Goal: Task Accomplishment & Management: Complete application form

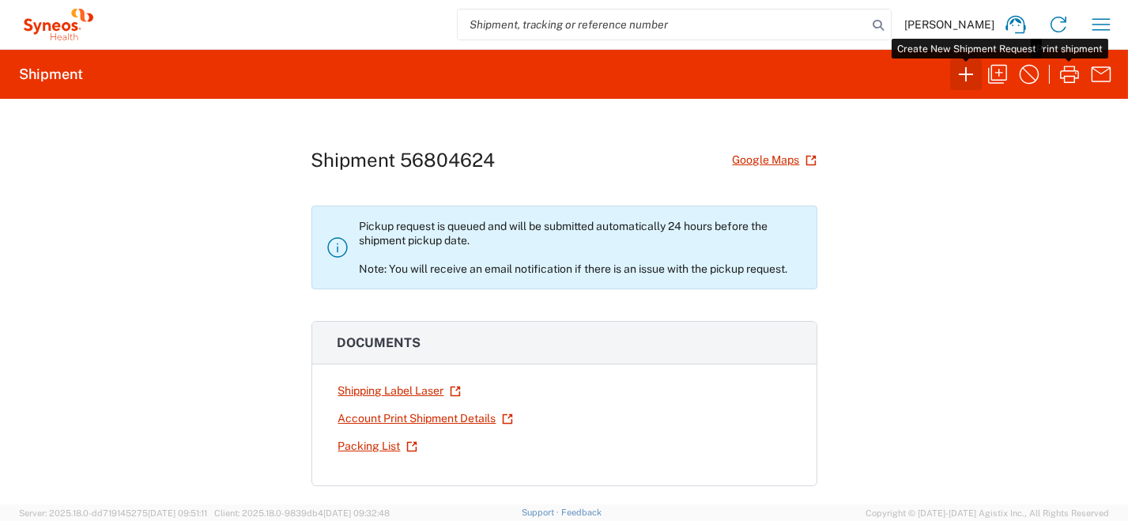
click at [971, 76] on icon "button" at bounding box center [965, 74] width 25 height 25
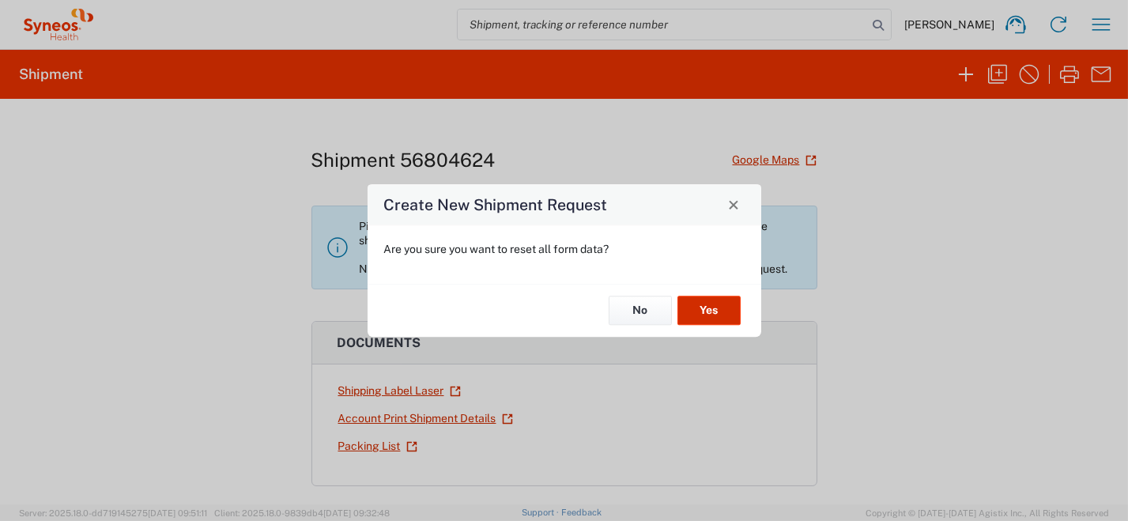
click at [700, 312] on button "Yes" at bounding box center [708, 310] width 63 height 29
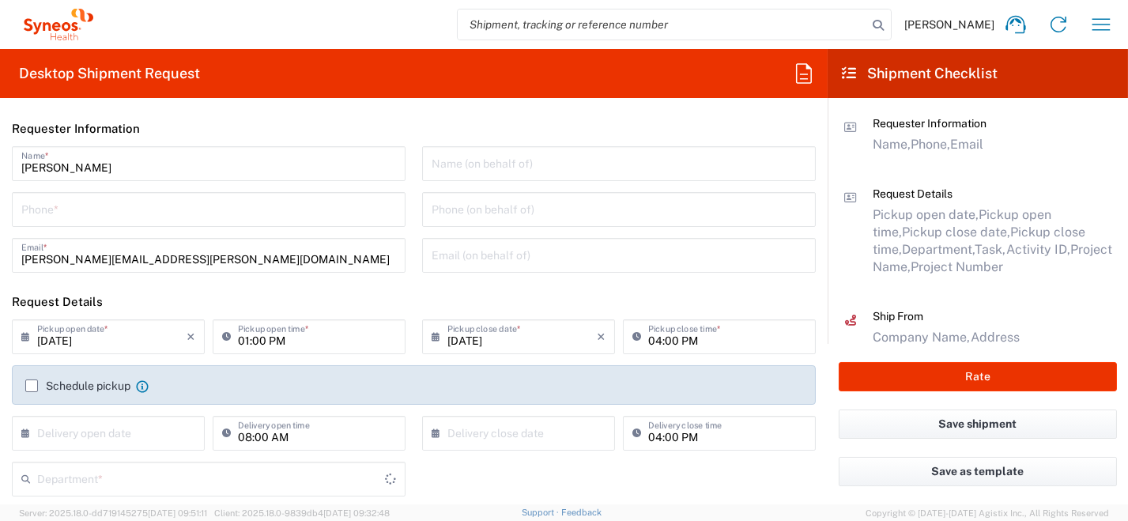
type input "[GEOGRAPHIC_DATA]"
type input "8350"
click at [244, 210] on input "tel" at bounding box center [208, 208] width 375 height 28
type input "0296199257"
type input "[PERSON_NAME][EMAIL_ADDRESS][PERSON_NAME][DOMAIN_NAME]"
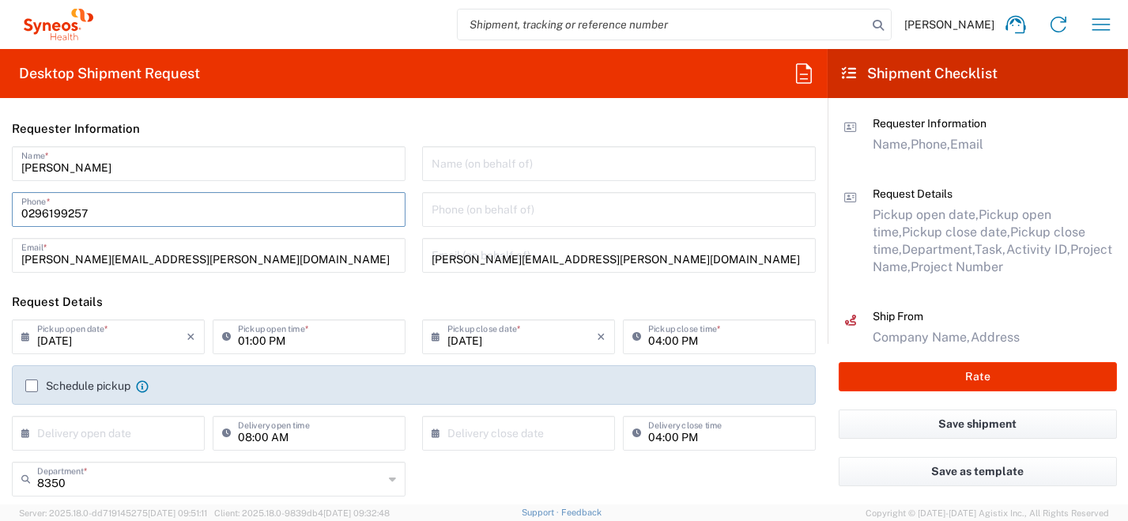
type input "[PERSON_NAME]"
type input "0296199257"
type input "SYNEOS HEALTH [GEOGRAPHIC_DATA] S.R.L."
type input "Syneos Health [GEOGRAPHIC_DATA], [STREET_ADDRESS]"
type input "[GEOGRAPHIC_DATA]"
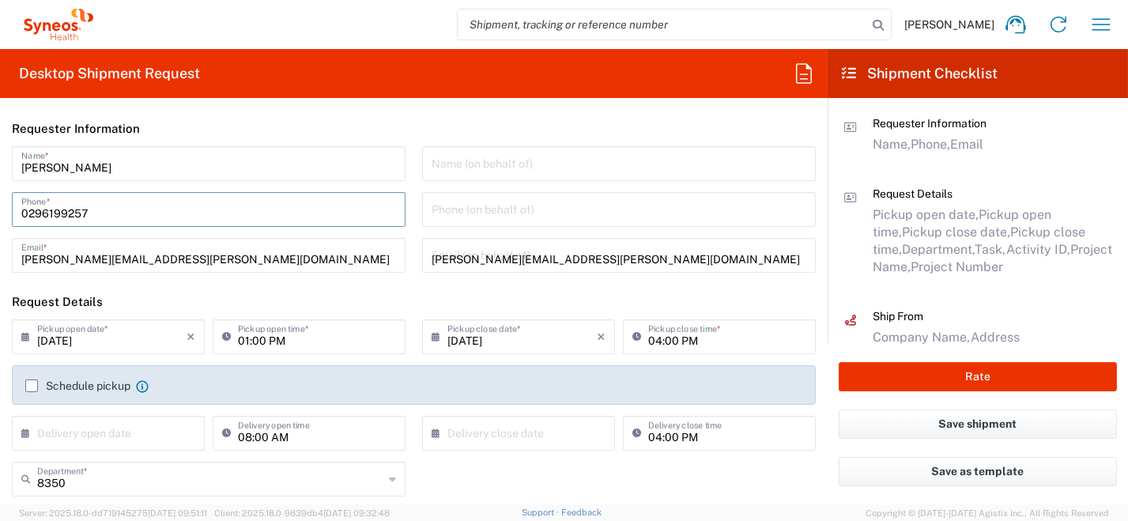
type input "[PERSON_NAME]"
type input "[GEOGRAPHIC_DATA]"
type input "20123"
type input "0296199257"
type input "[PERSON_NAME][EMAIL_ADDRESS][PERSON_NAME][DOMAIN_NAME]"
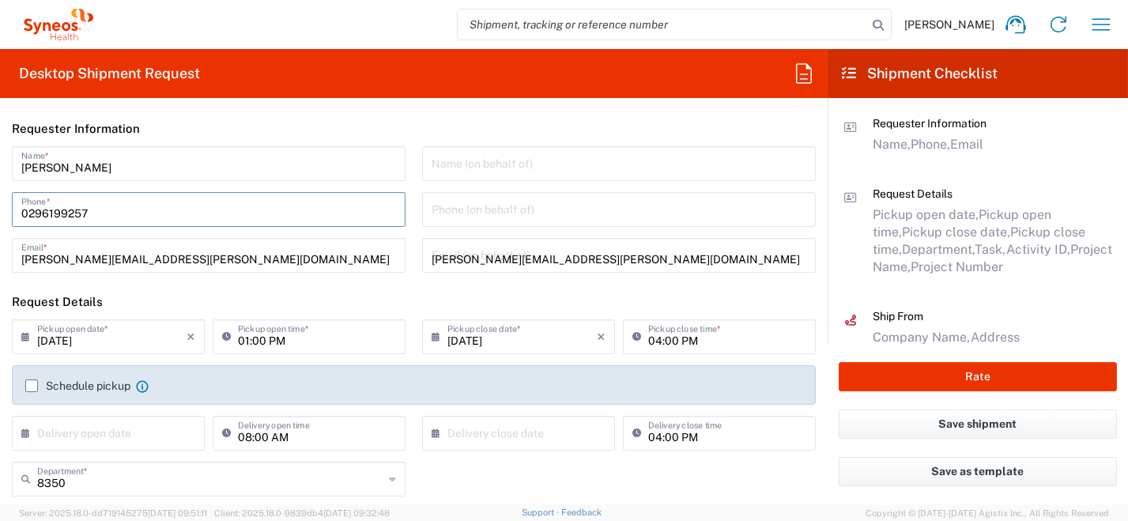
type input "[PERSON_NAME]"
click at [54, 342] on input "[DATE]" at bounding box center [111, 336] width 149 height 28
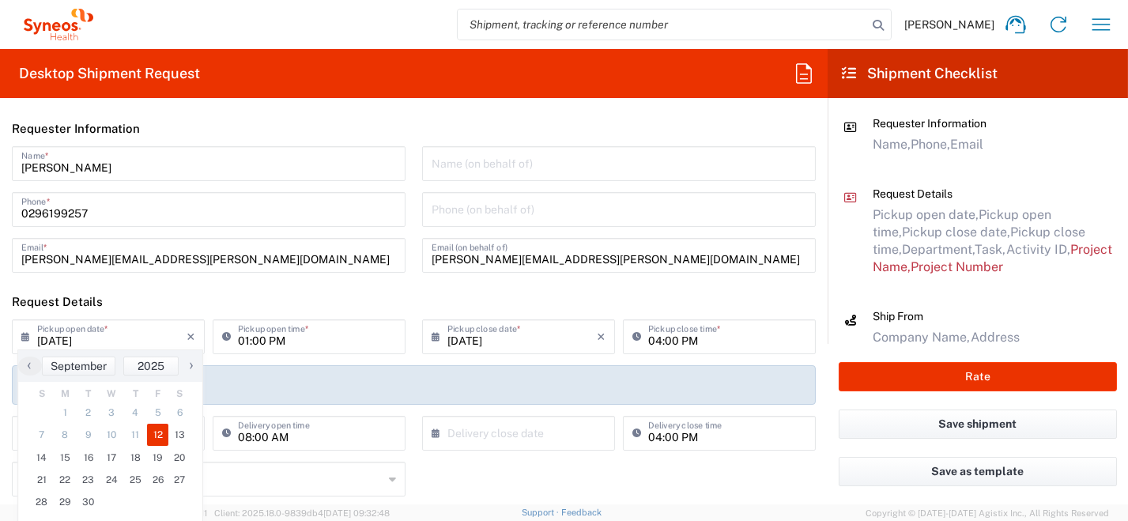
click at [31, 336] on icon at bounding box center [29, 336] width 16 height 25
click at [59, 458] on span "15" at bounding box center [66, 458] width 24 height 22
type input "[DATE]"
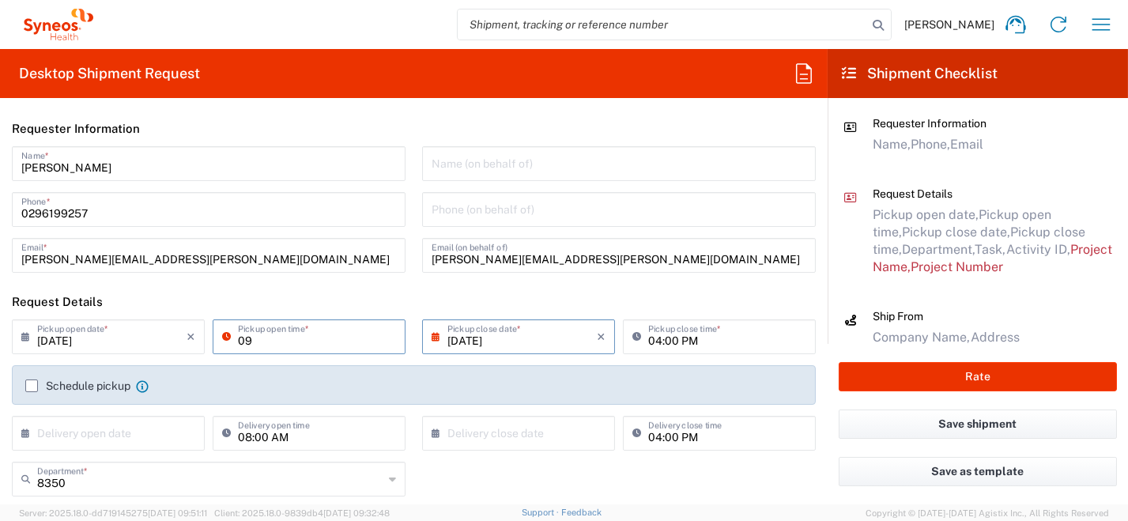
type input "09:00 AM"
type input "[GEOGRAPHIC_DATA]"
click at [0, 0] on span "01.0002.00109" at bounding box center [0, 0] width 0 height 0
type input "01.0002.00109"
type input "Global Resourcing Only BD Prep"
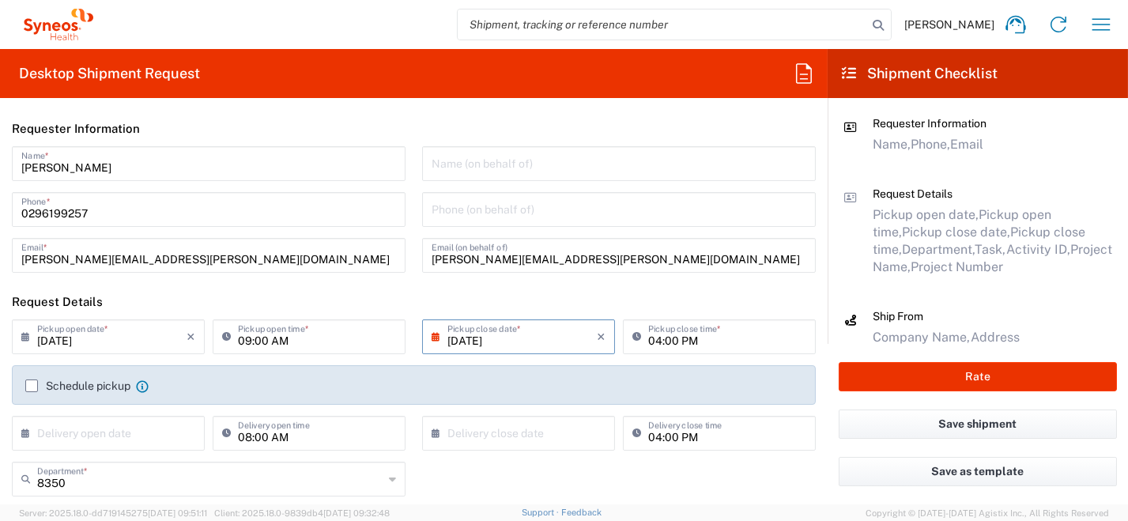
click at [32, 388] on label "Schedule pickup" at bounding box center [77, 385] width 105 height 13
click at [32, 386] on input "Schedule pickup" at bounding box center [32, 386] width 0 height 0
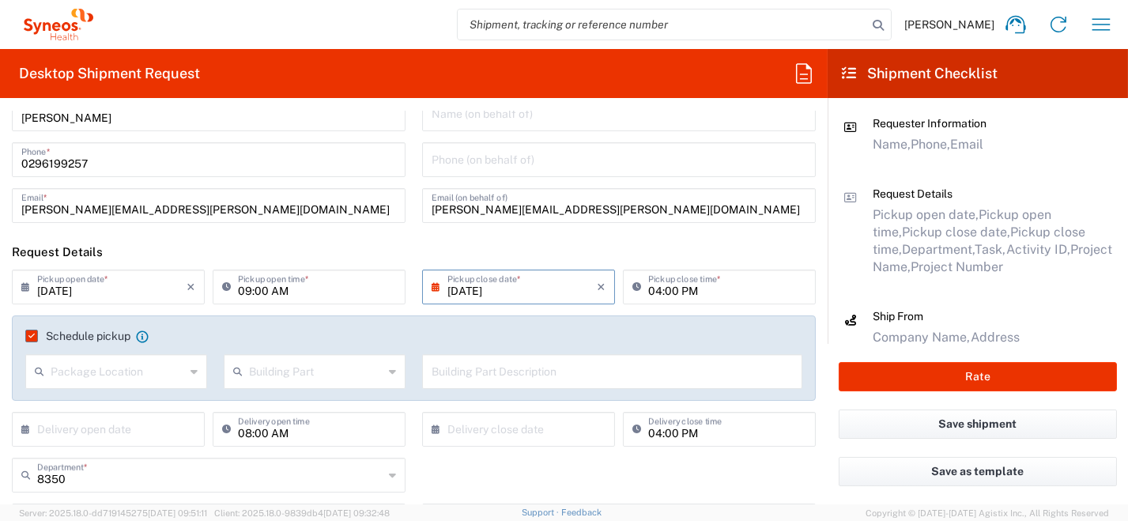
scroll to position [158, 0]
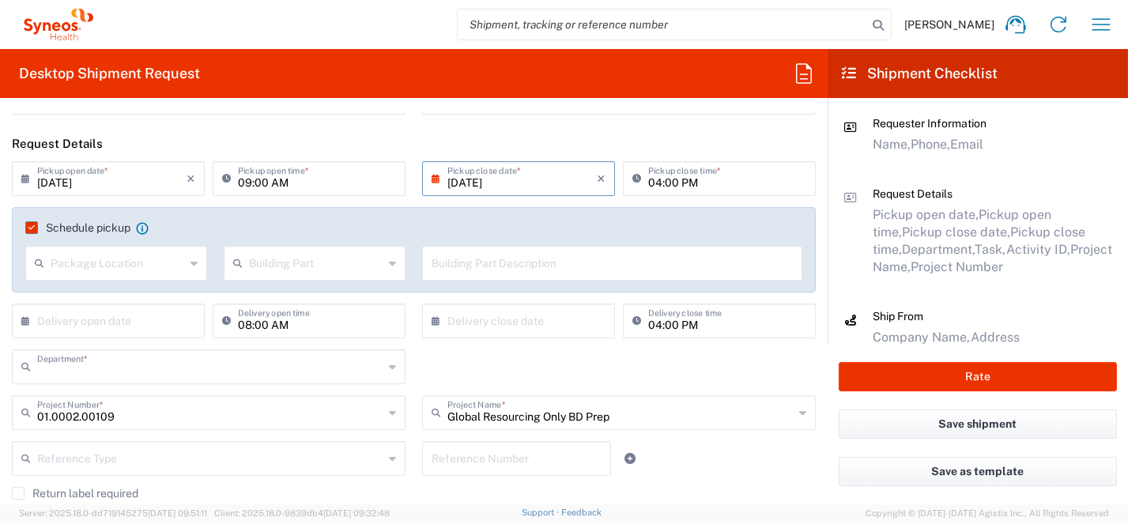
click at [191, 369] on input "text" at bounding box center [210, 366] width 346 height 28
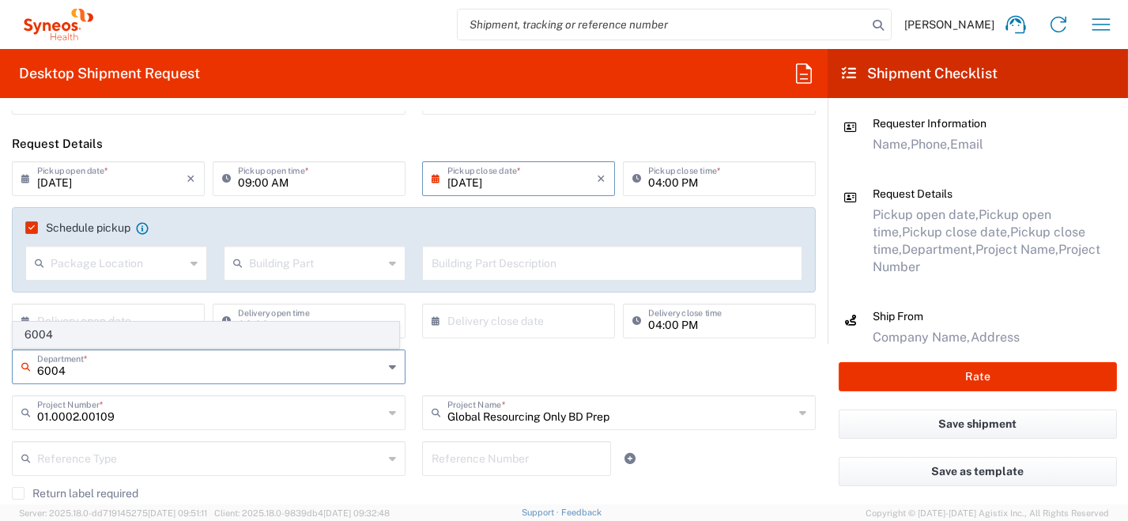
type input "6004"
click at [59, 330] on span "6004" at bounding box center [205, 335] width 385 height 25
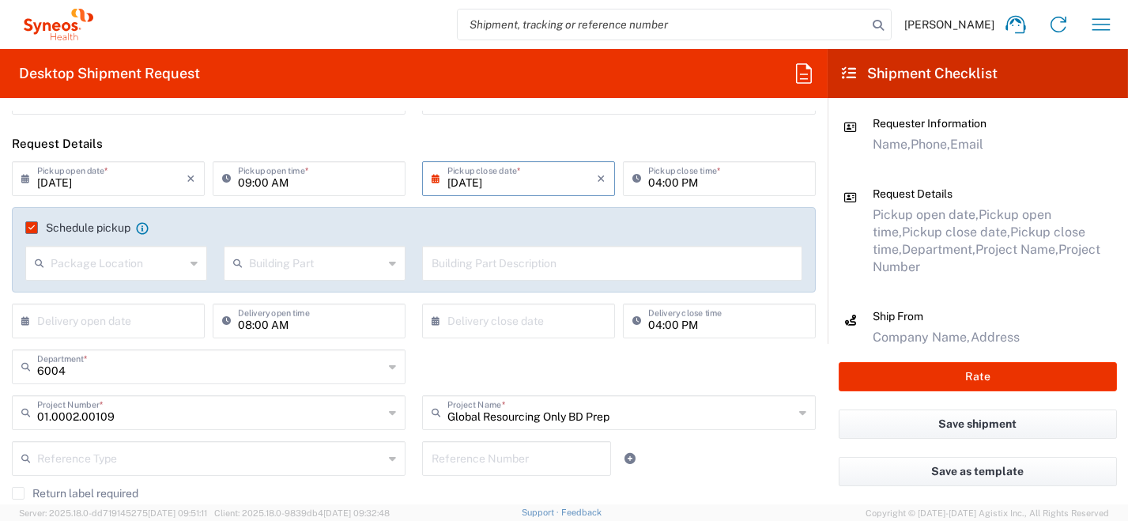
type input "01.0002.00109"
click at [85, 419] on input "01.0002.00109" at bounding box center [210, 412] width 346 height 28
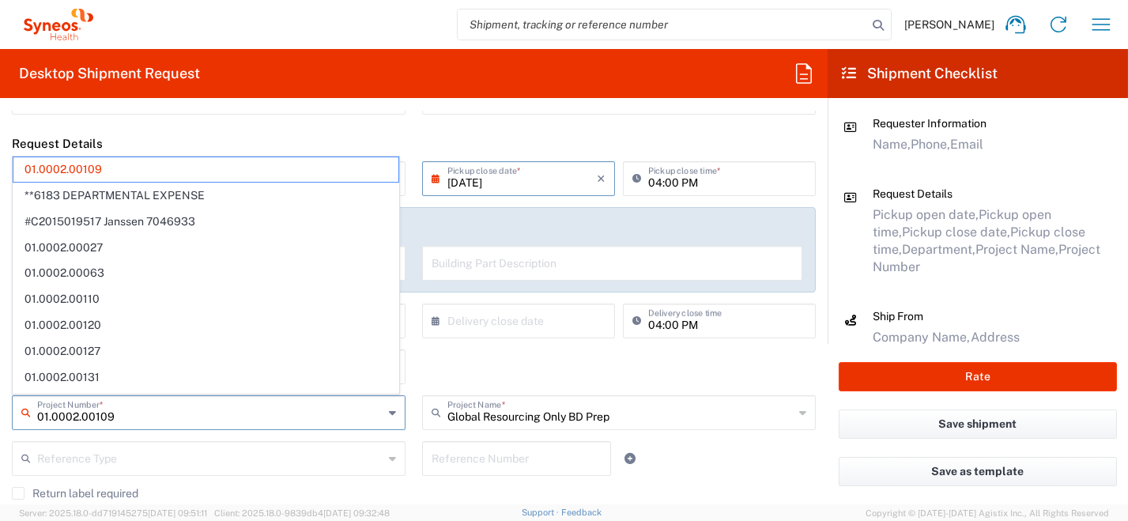
drag, startPoint x: 144, startPoint y: 413, endPoint x: 0, endPoint y: 393, distance: 145.3
click at [0, 399] on html "[PERSON_NAME] Home Shipment estimator Shipment tracking Desktop shipment reques…" at bounding box center [564, 260] width 1128 height 521
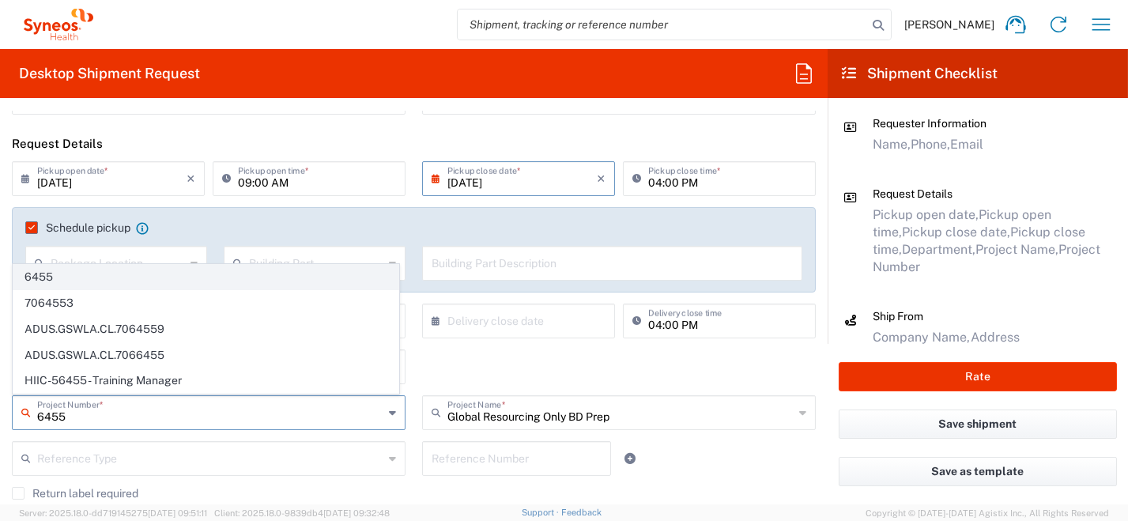
type input "6455"
click at [66, 285] on span "6455" at bounding box center [205, 277] width 385 height 25
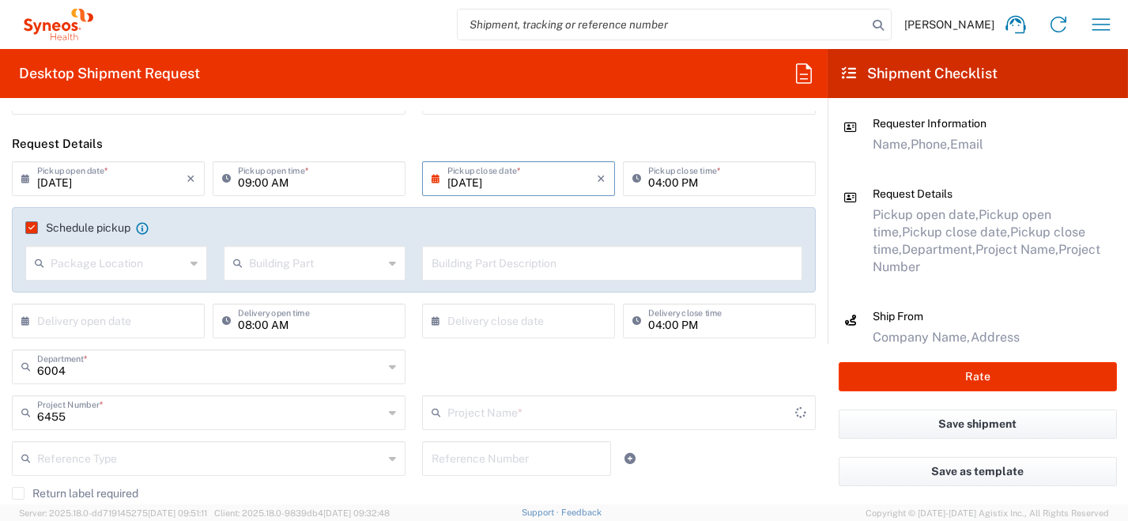
type input "ST-EUR - Idorsia [GEOGRAPHIC_DATA]"
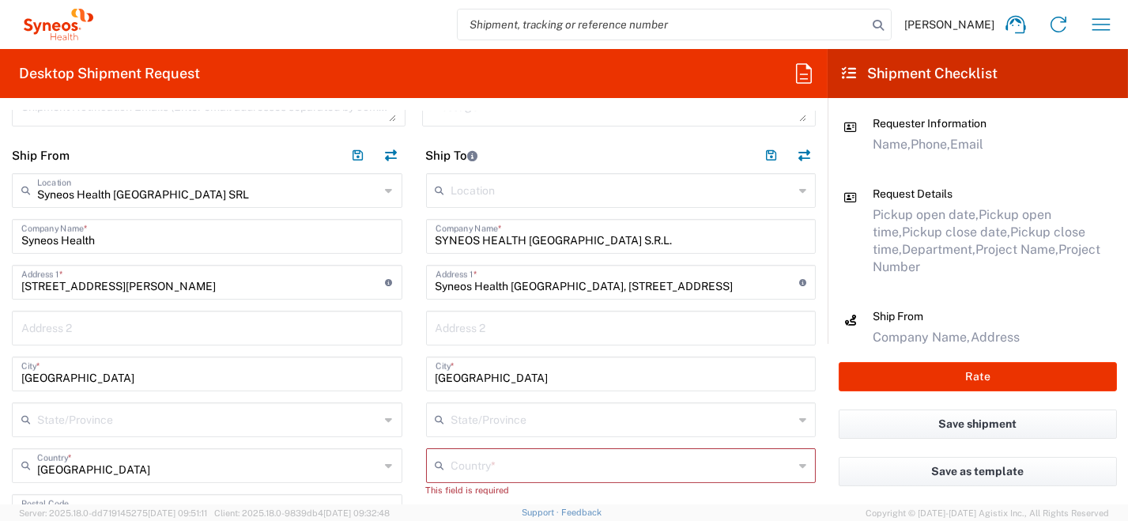
scroll to position [632, 0]
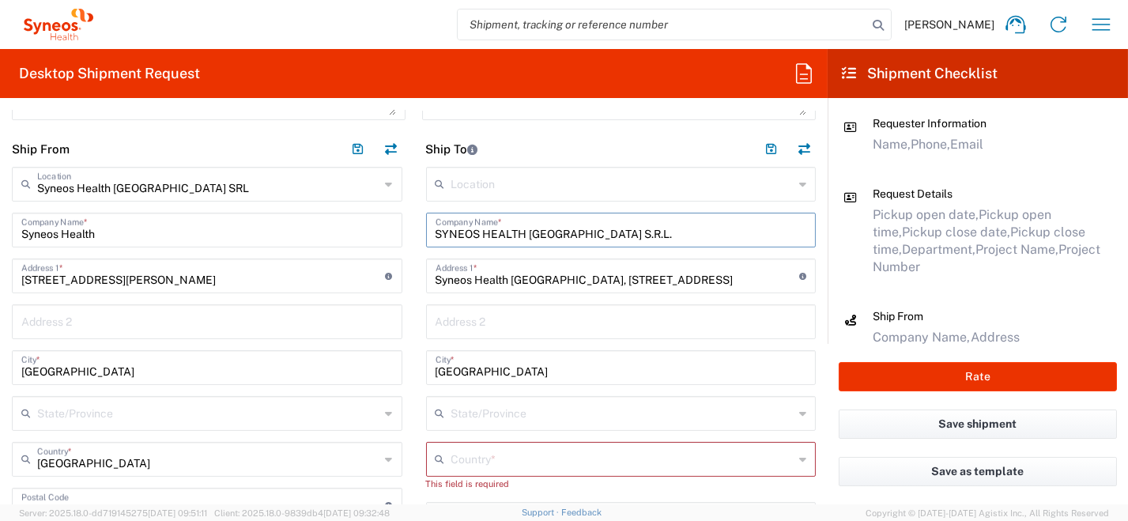
drag, startPoint x: 613, startPoint y: 236, endPoint x: 254, endPoint y: 200, distance: 360.7
click at [296, 221] on div "Ship From Syneos Health [GEOGRAPHIC_DATA] SRL Location Syneos Health [GEOGRAPHI…" at bounding box center [414, 523] width 828 height 784
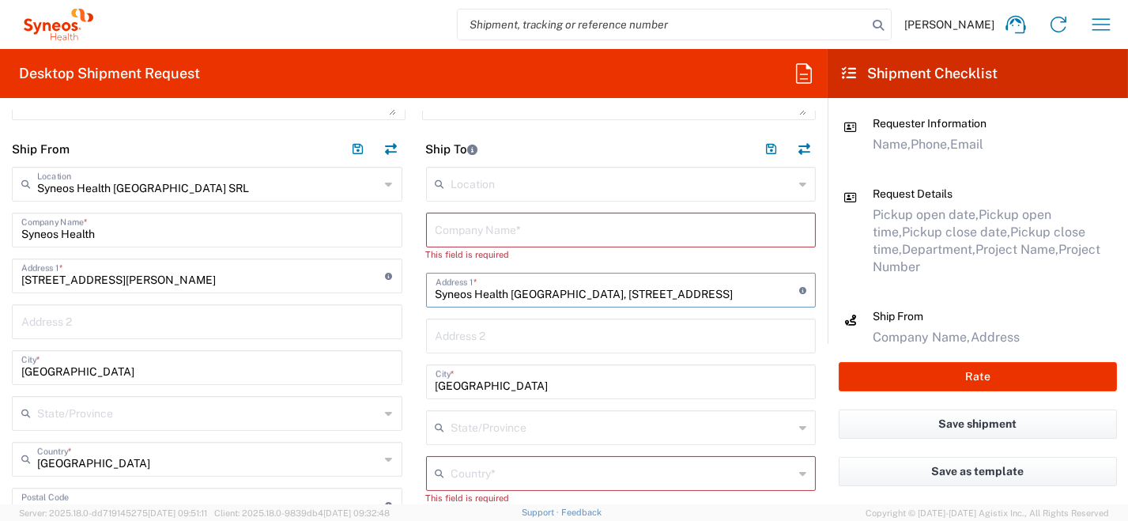
drag, startPoint x: 661, startPoint y: 291, endPoint x: 535, endPoint y: 402, distance: 168.0
click at [333, 282] on div "Ship From Syneos Health [GEOGRAPHIC_DATA] SRL Location Syneos Health [GEOGRAPHI…" at bounding box center [414, 523] width 828 height 784
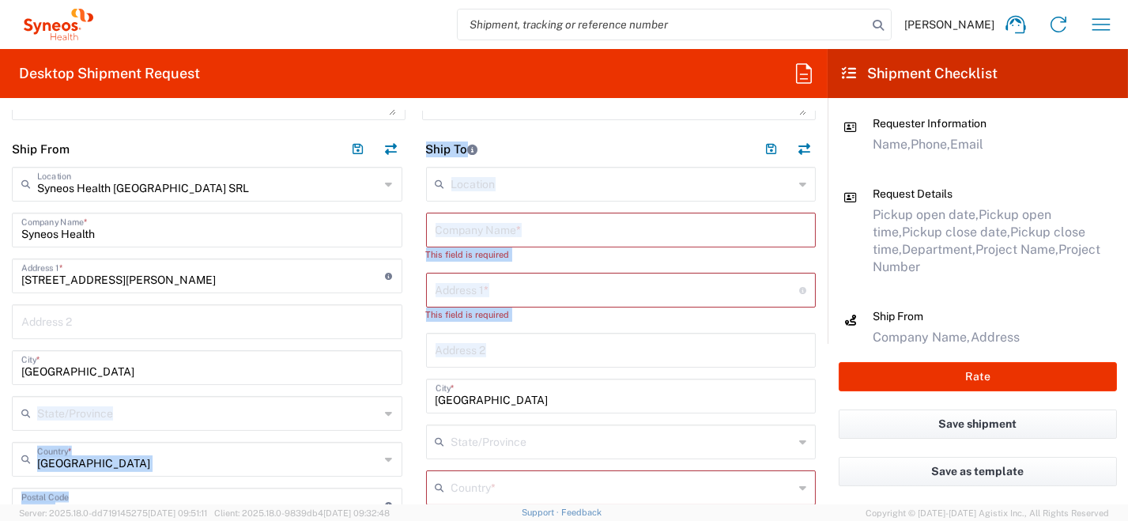
drag, startPoint x: 477, startPoint y: 399, endPoint x: 352, endPoint y: 392, distance: 125.1
click at [345, 391] on div "Ship From Syneos Health [GEOGRAPHIC_DATA] SRL Location Syneos Health [GEOGRAPHI…" at bounding box center [414, 523] width 828 height 784
drag, startPoint x: 352, startPoint y: 392, endPoint x: 489, endPoint y: 396, distance: 136.8
click at [489, 396] on input "[GEOGRAPHIC_DATA]" at bounding box center [622, 395] width 372 height 28
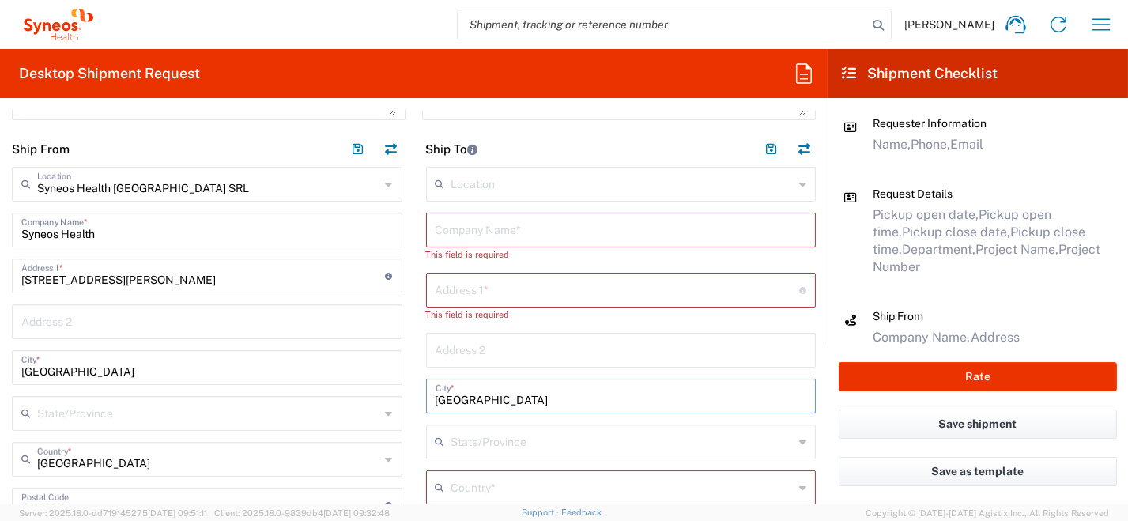
click at [400, 394] on div "Ship From Syneos Health [GEOGRAPHIC_DATA] SRL Location Syneos Health [GEOGRAPHI…" at bounding box center [414, 523] width 828 height 784
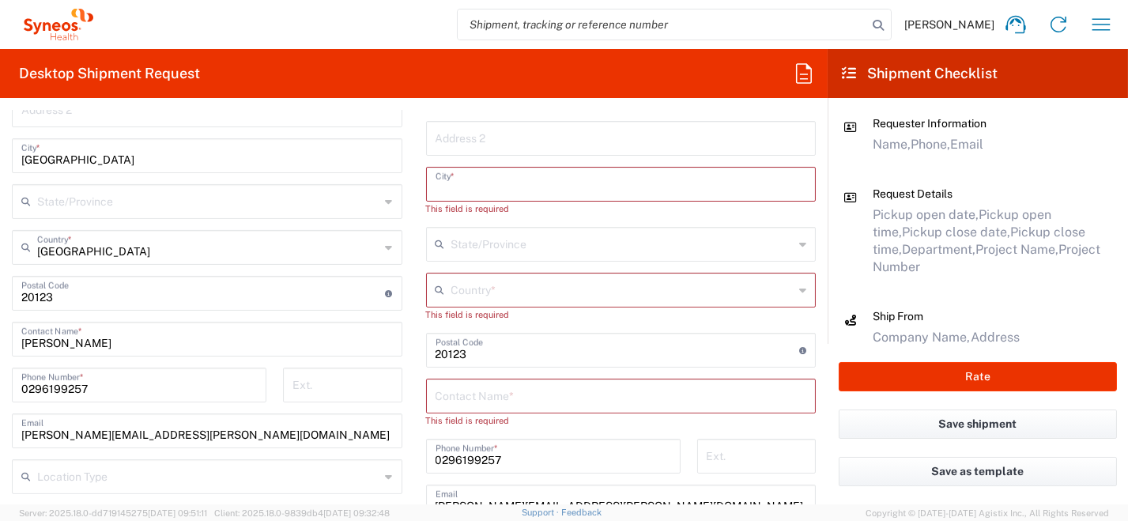
scroll to position [869, 0]
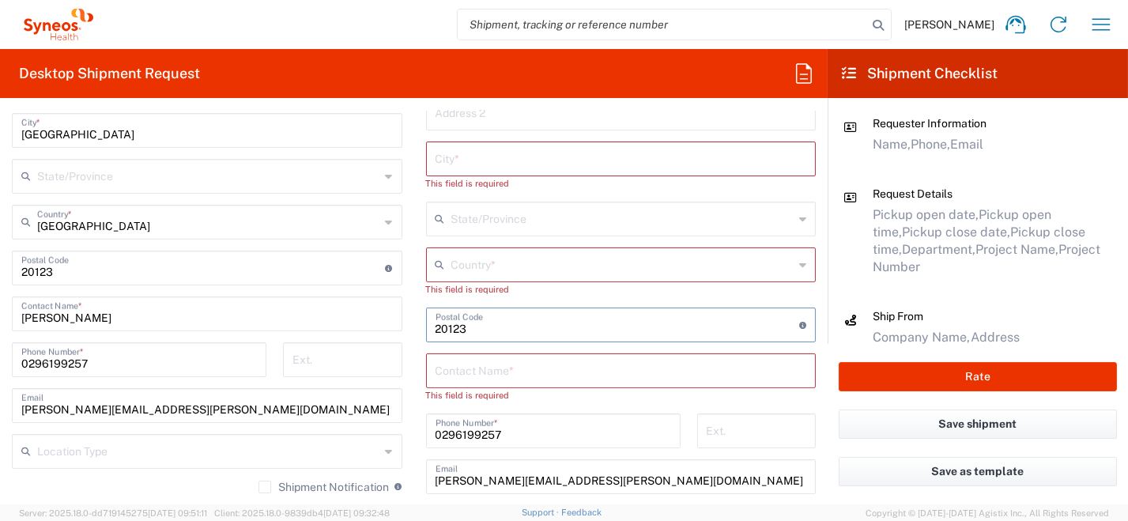
drag, startPoint x: 510, startPoint y: 330, endPoint x: 374, endPoint y: 329, distance: 136.0
click at [371, 326] on div "Ship From Syneos Health [GEOGRAPHIC_DATA] SRL Location Syneos Health [GEOGRAPHI…" at bounding box center [414, 286] width 828 height 784
drag, startPoint x: 556, startPoint y: 428, endPoint x: 450, endPoint y: 446, distance: 108.1
click at [328, 422] on div "Ship From Syneos Health [GEOGRAPHIC_DATA] SRL Location Syneos Health [GEOGRAPHI…" at bounding box center [414, 286] width 828 height 784
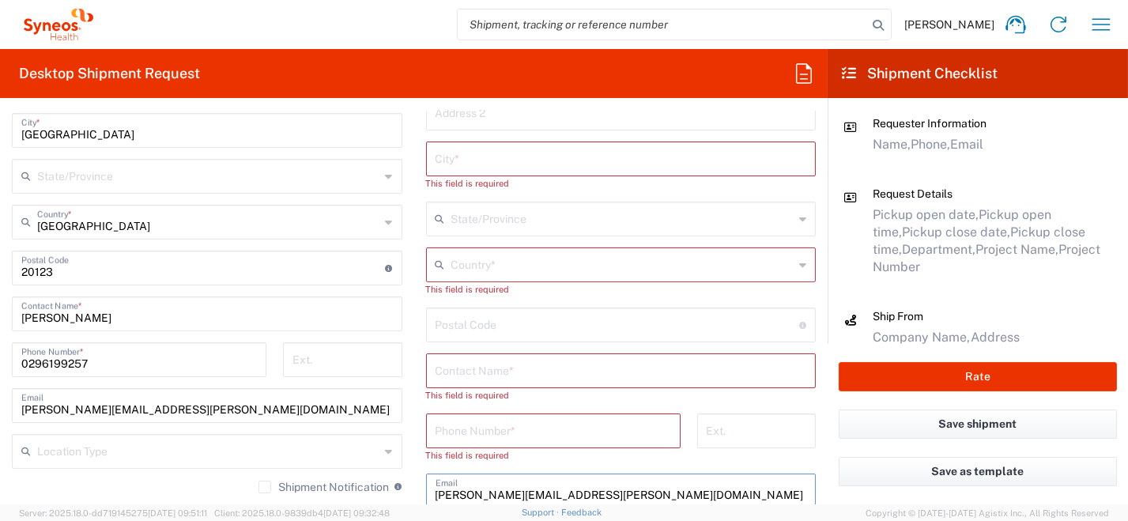
drag, startPoint x: 623, startPoint y: 492, endPoint x: 345, endPoint y: 477, distance: 278.7
click at [338, 473] on div "Ship From Syneos Health [GEOGRAPHIC_DATA] SRL Location Syneos Health [GEOGRAPHI…" at bounding box center [414, 286] width 828 height 784
click at [799, 266] on icon at bounding box center [802, 264] width 7 height 25
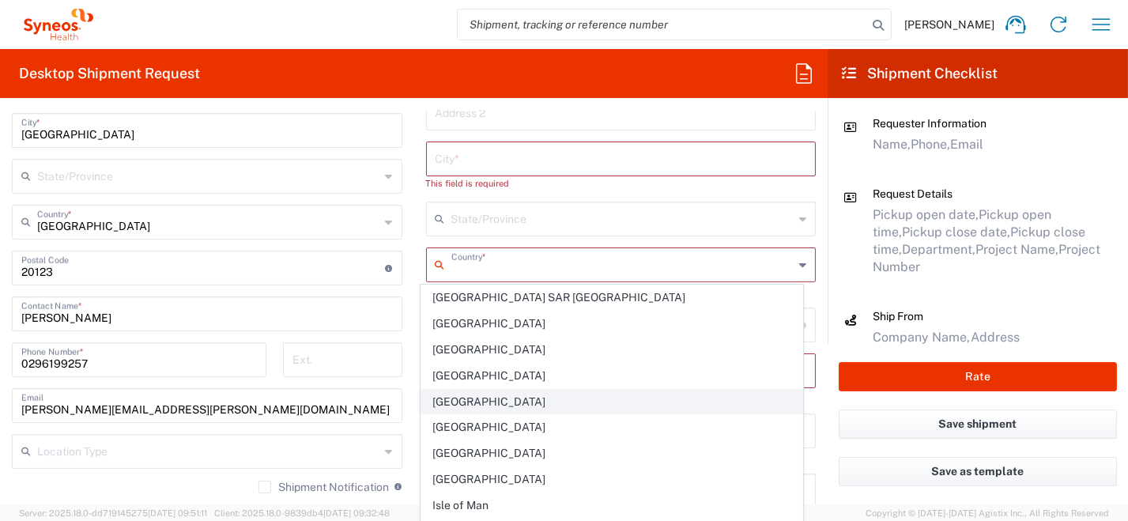
scroll to position [2688, 0]
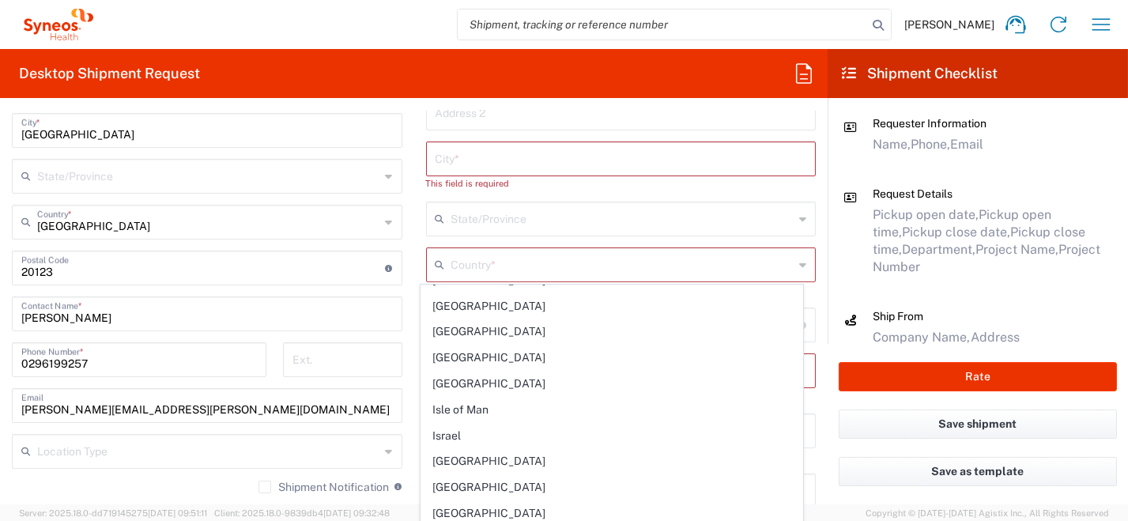
click at [554, 449] on span "[GEOGRAPHIC_DATA]" at bounding box center [611, 461] width 381 height 25
type input "[GEOGRAPHIC_DATA]"
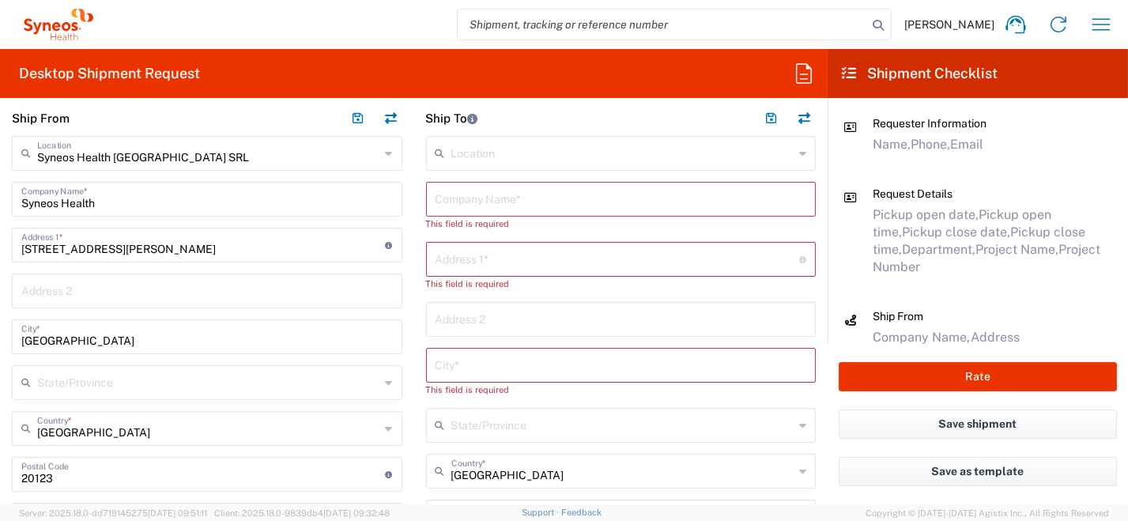
scroll to position [632, 0]
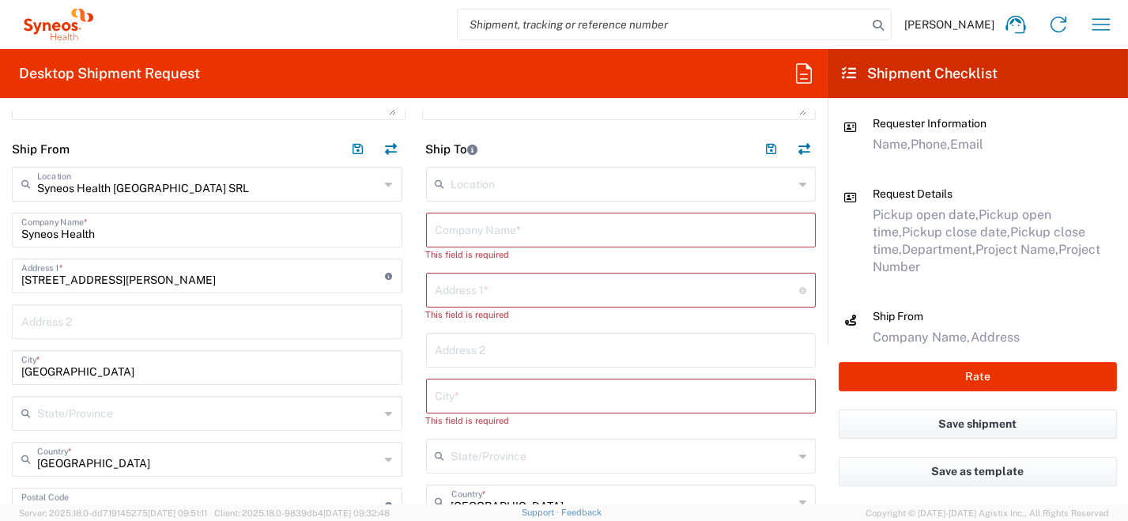
click at [482, 238] on input "text" at bounding box center [622, 229] width 372 height 28
paste input "OFFICINE STRADA DUE SRL"
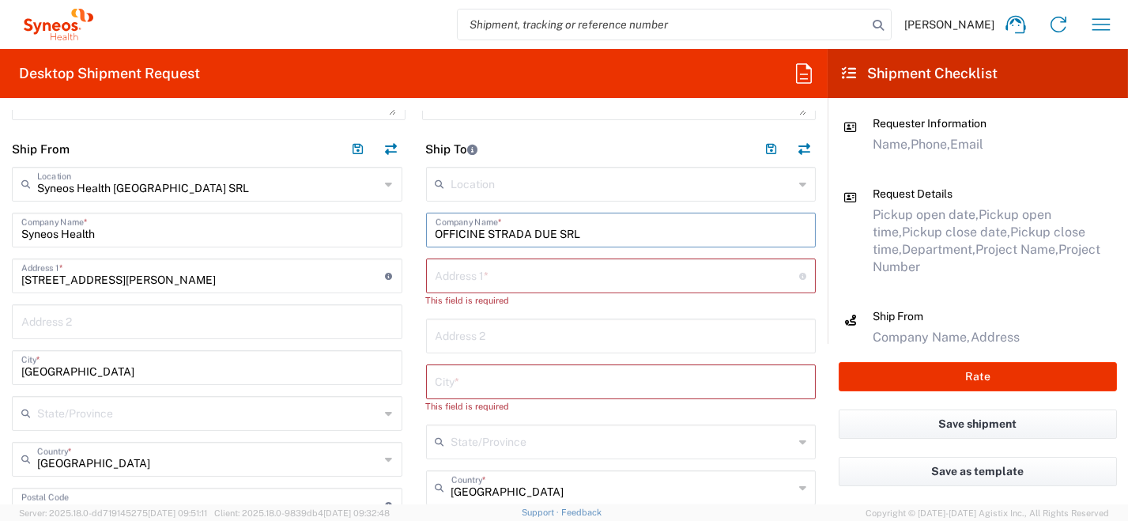
type input "OFFICINE STRADA DUE SRL"
click at [436, 268] on input "text" at bounding box center [618, 275] width 364 height 28
paste input "Via IV Novembre n. 16"
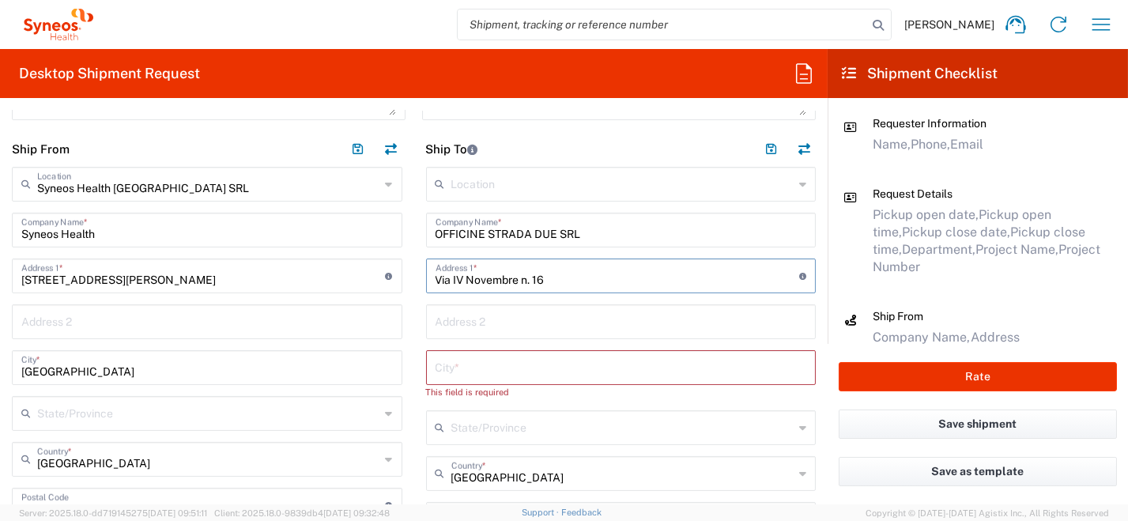
type input "Via IV Novembre n. 16"
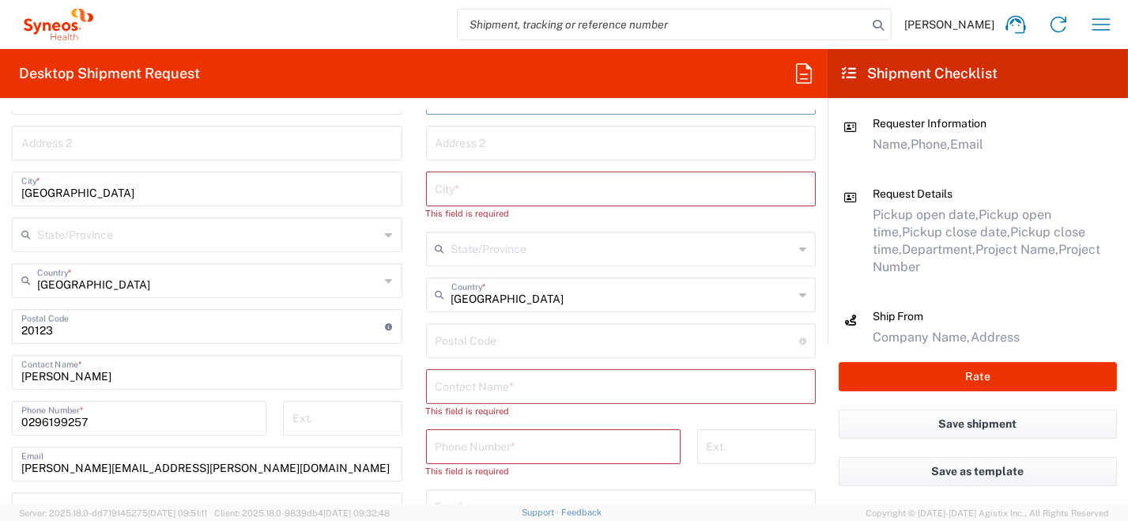
scroll to position [869, 0]
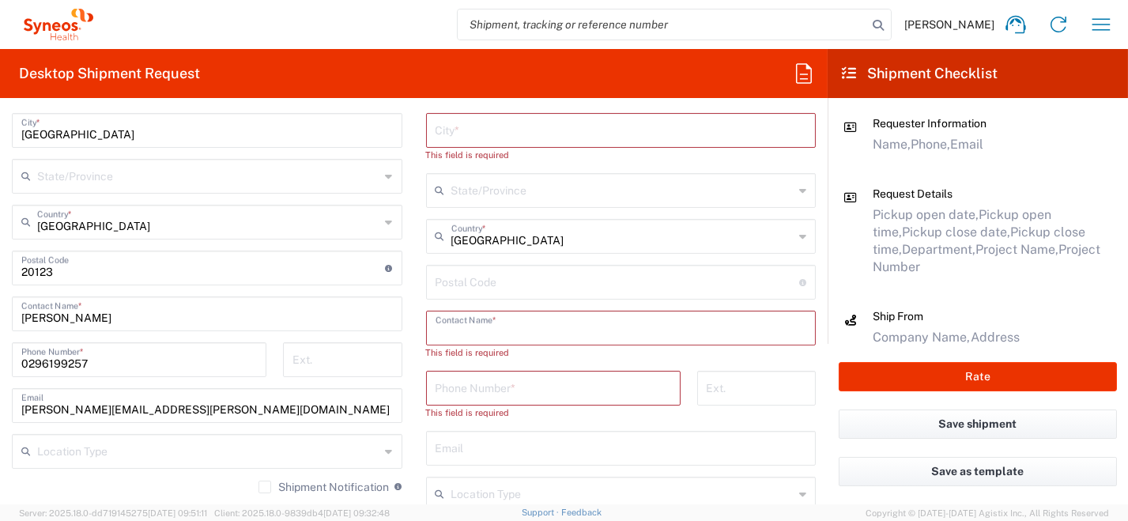
click at [484, 328] on input "text" at bounding box center [622, 327] width 372 height 28
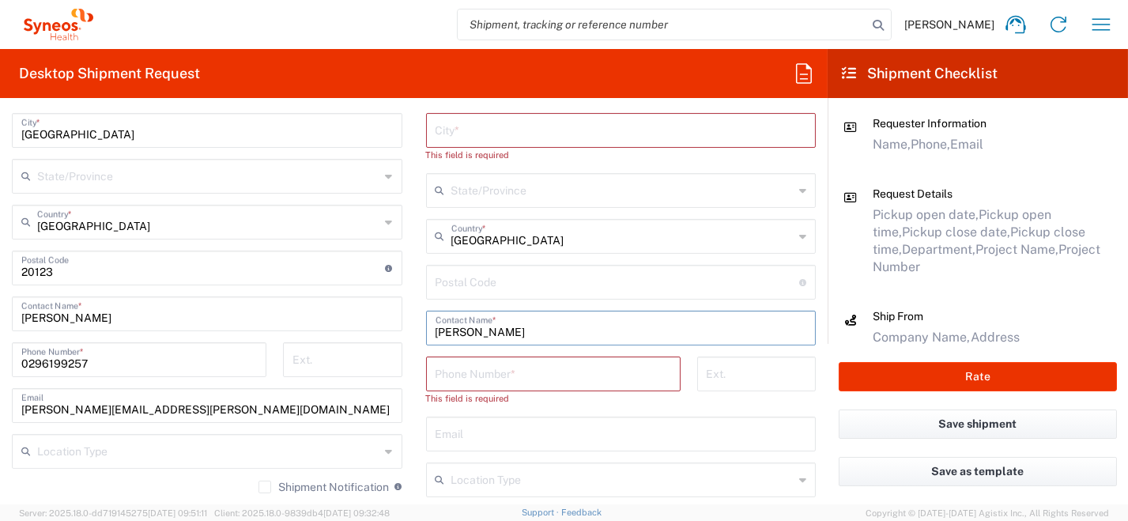
type input "[PERSON_NAME]"
drag, startPoint x: 163, startPoint y: 361, endPoint x: 58, endPoint y: 360, distance: 105.1
click at [4, 354] on div "[PHONE_NUMBER] Phone Number *" at bounding box center [139, 365] width 271 height 46
click at [466, 374] on input "tel" at bounding box center [554, 373] width 236 height 28
paste input "0296199257"
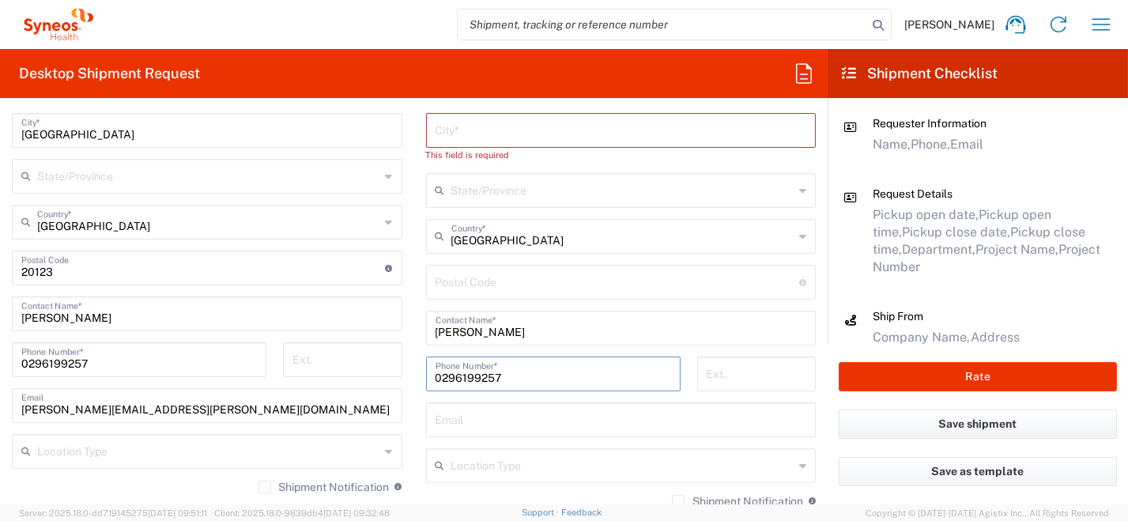
type input "0296199257"
click at [727, 470] on input "text" at bounding box center [622, 465] width 343 height 28
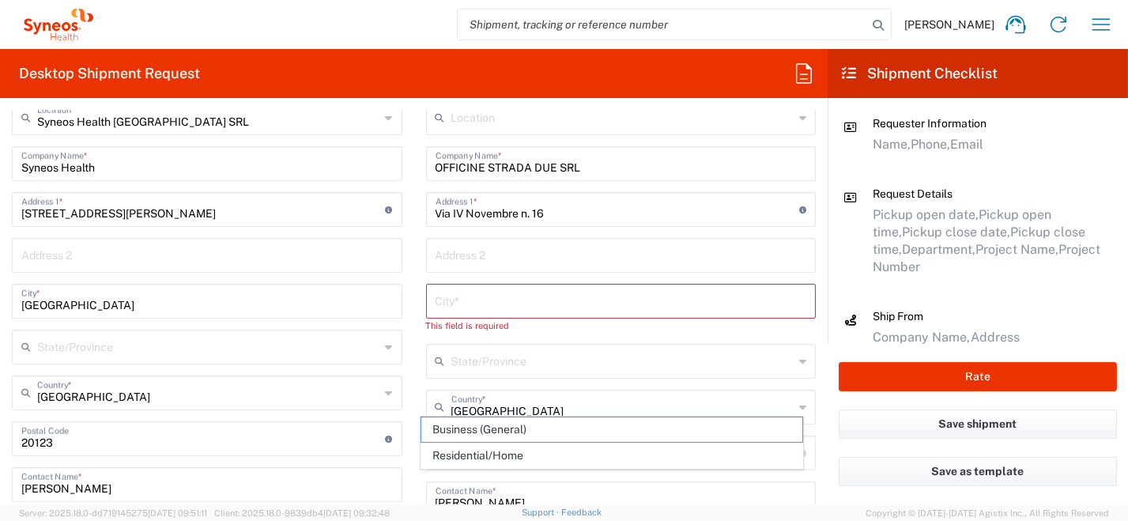
scroll to position [632, 0]
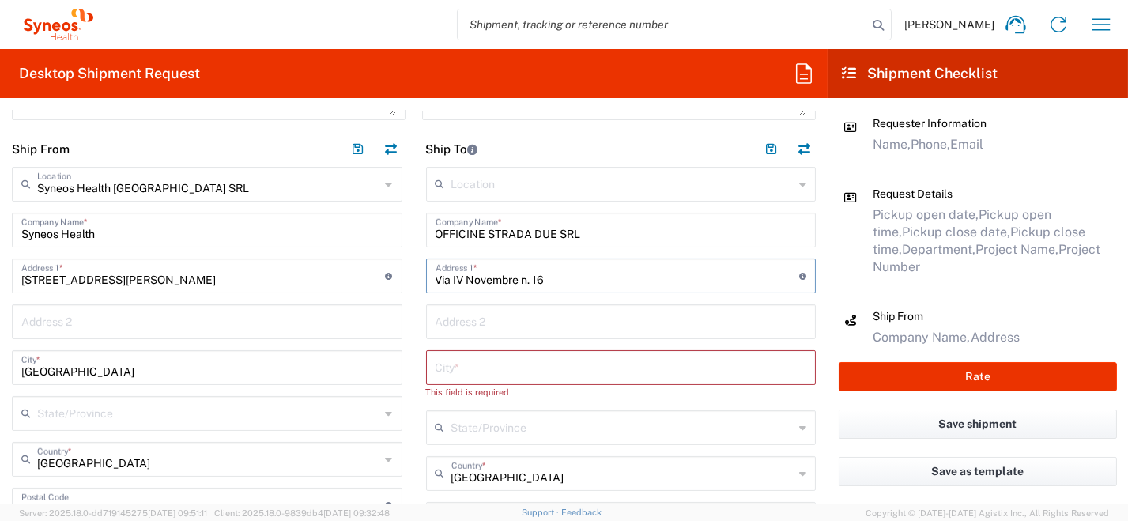
drag, startPoint x: 459, startPoint y: 279, endPoint x: 448, endPoint y: 281, distance: 11.3
click at [448, 281] on input "Via IV Novembre n. 16" at bounding box center [618, 275] width 364 height 28
type input "Via 4 Novembre n. 16"
click at [541, 323] on input "text" at bounding box center [622, 321] width 372 height 28
paste input "36063 [PERSON_NAME] [GEOGRAPHIC_DATA]"
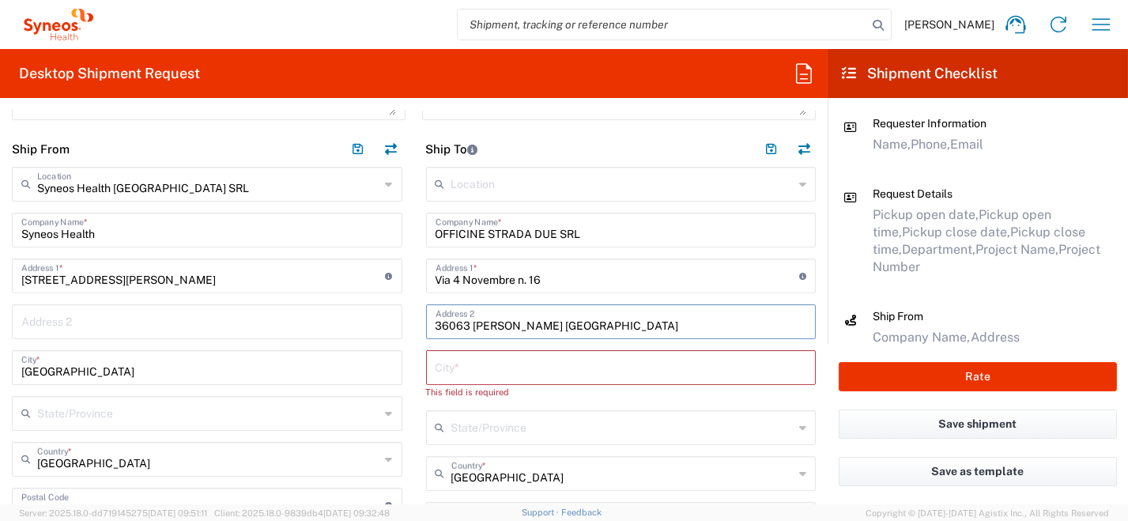
drag, startPoint x: 473, startPoint y: 324, endPoint x: 575, endPoint y: 325, distance: 102.0
click at [575, 325] on input "36063 [PERSON_NAME] [GEOGRAPHIC_DATA]" at bounding box center [622, 321] width 372 height 28
type input "36063"
click at [466, 369] on input "text" at bounding box center [622, 367] width 372 height 28
paste input "[PERSON_NAME] [GEOGRAPHIC_DATA]"
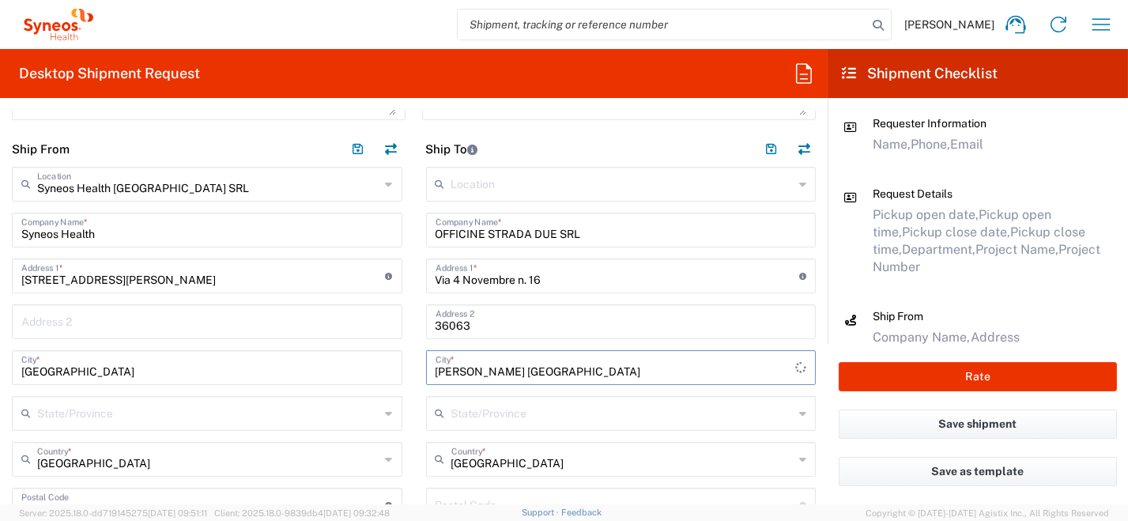
type input "[PERSON_NAME] [GEOGRAPHIC_DATA]"
drag, startPoint x: 481, startPoint y: 316, endPoint x: 422, endPoint y: 317, distance: 59.3
click at [426, 316] on div "36063 Address 2" at bounding box center [621, 321] width 390 height 35
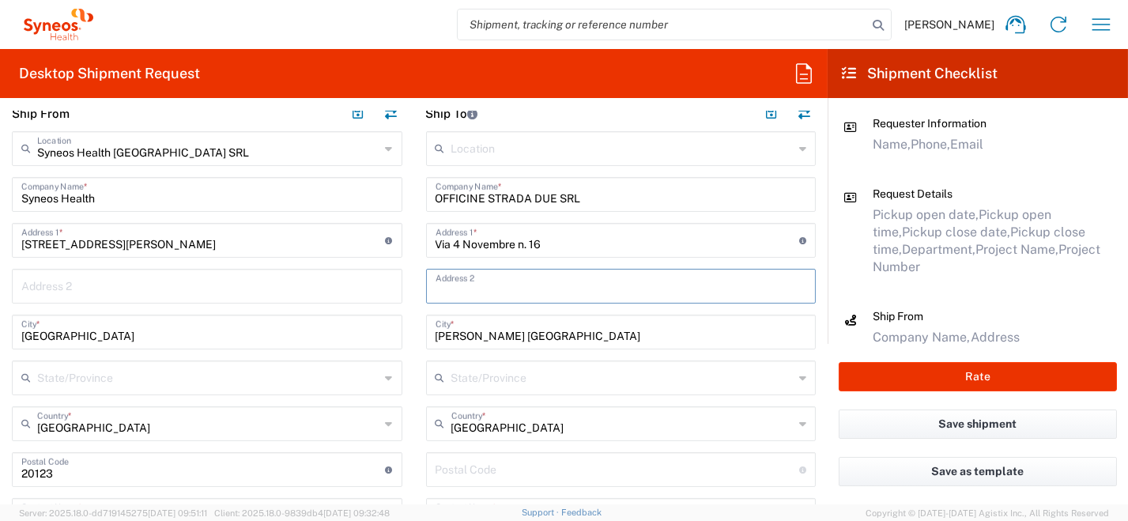
scroll to position [790, 0]
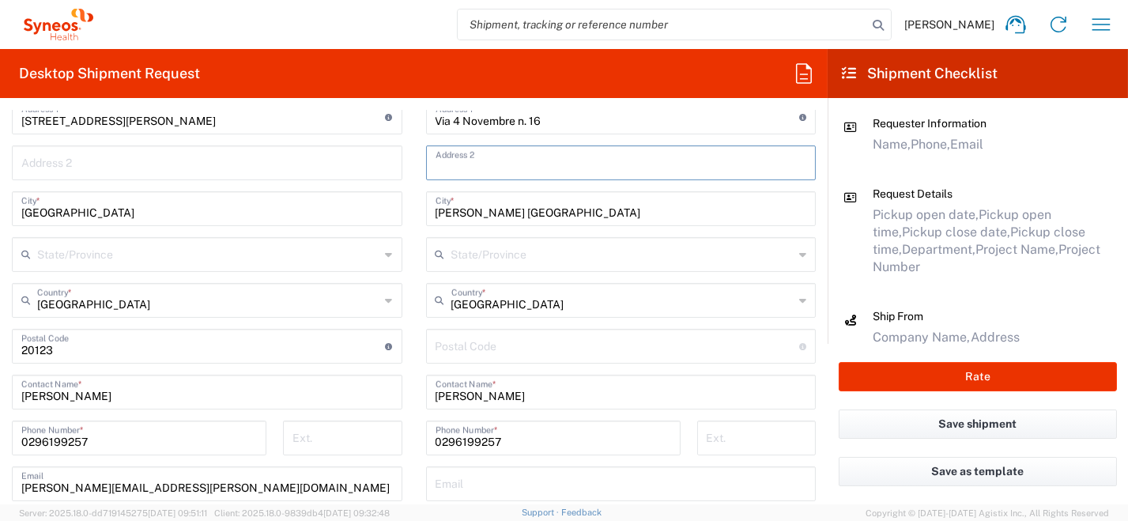
click at [481, 348] on input "undefined" at bounding box center [618, 345] width 364 height 28
paste input "36063"
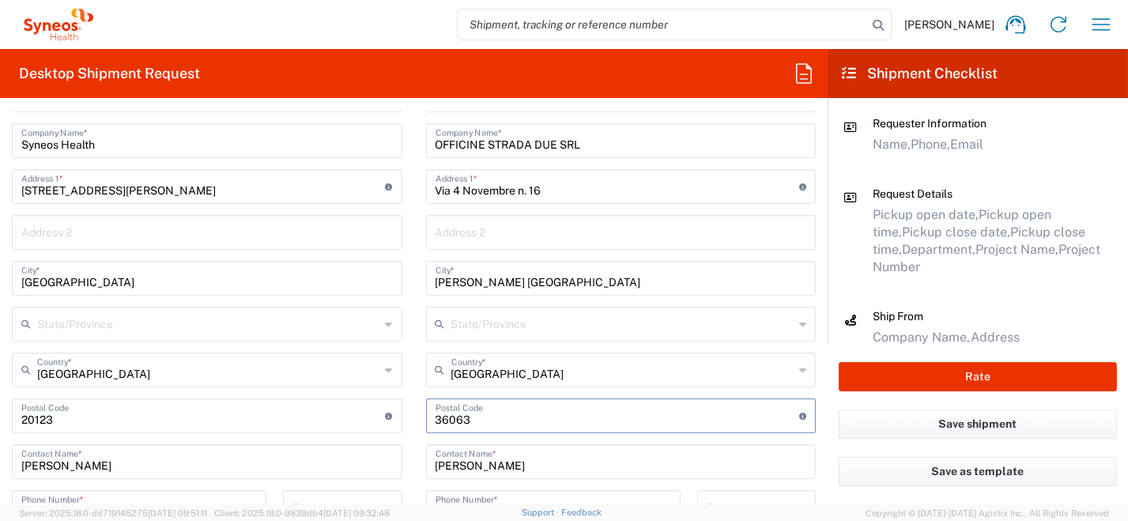
scroll to position [711, 0]
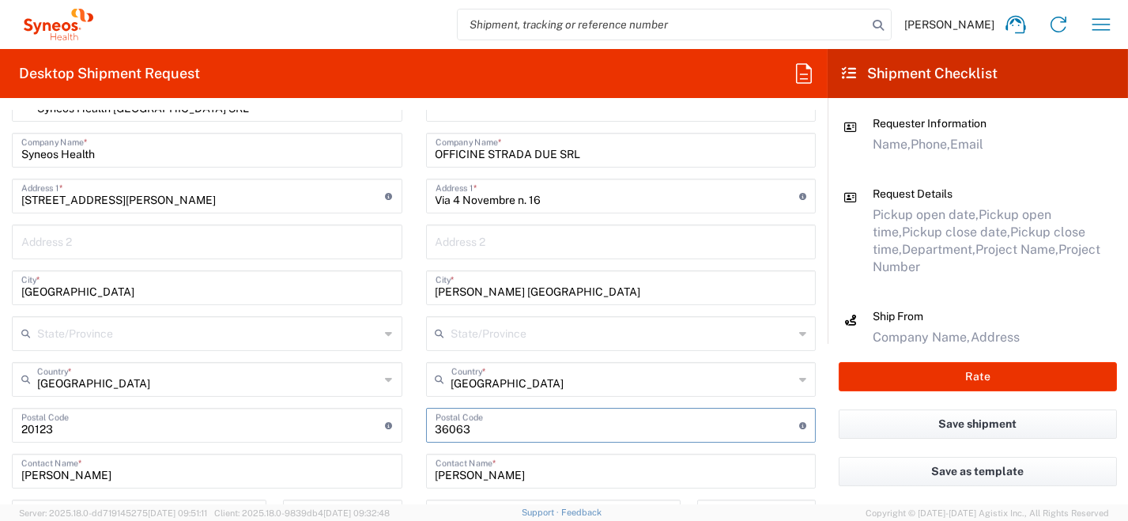
type input "36063"
click at [544, 296] on input "[PERSON_NAME] [GEOGRAPHIC_DATA]" at bounding box center [622, 287] width 372 height 28
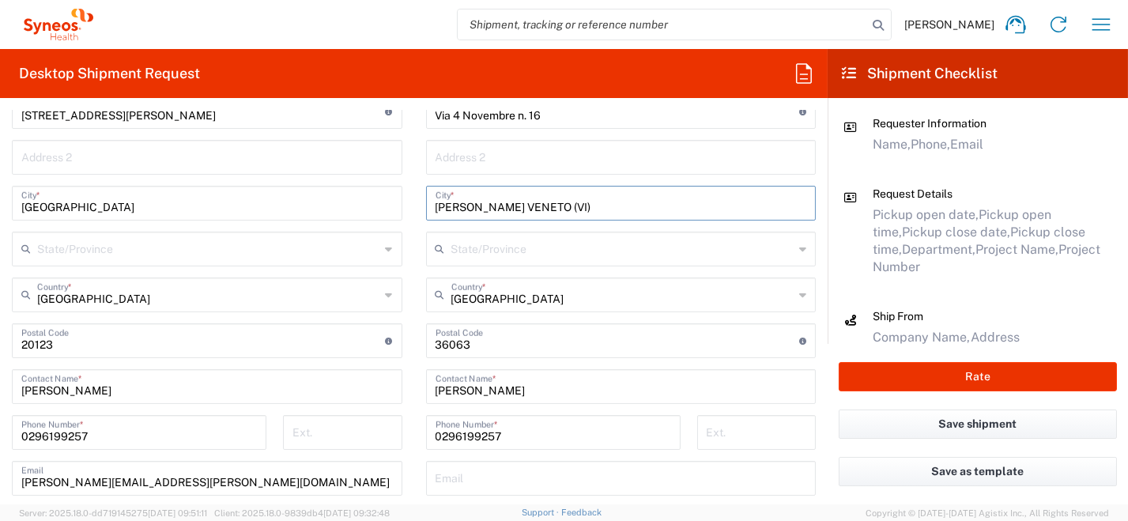
scroll to position [869, 0]
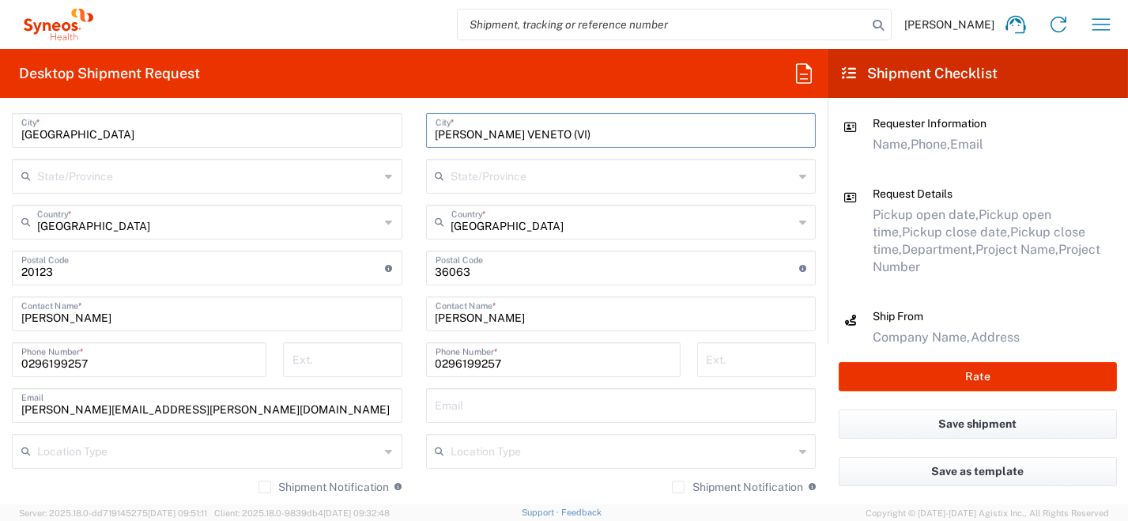
type input "[PERSON_NAME] VENETO (VI)"
drag, startPoint x: 538, startPoint y: 368, endPoint x: 371, endPoint y: 357, distance: 167.2
click at [357, 353] on div "Ship From Syneos Health [GEOGRAPHIC_DATA] SRL Location Syneos Health [GEOGRAPHI…" at bounding box center [414, 286] width 828 height 784
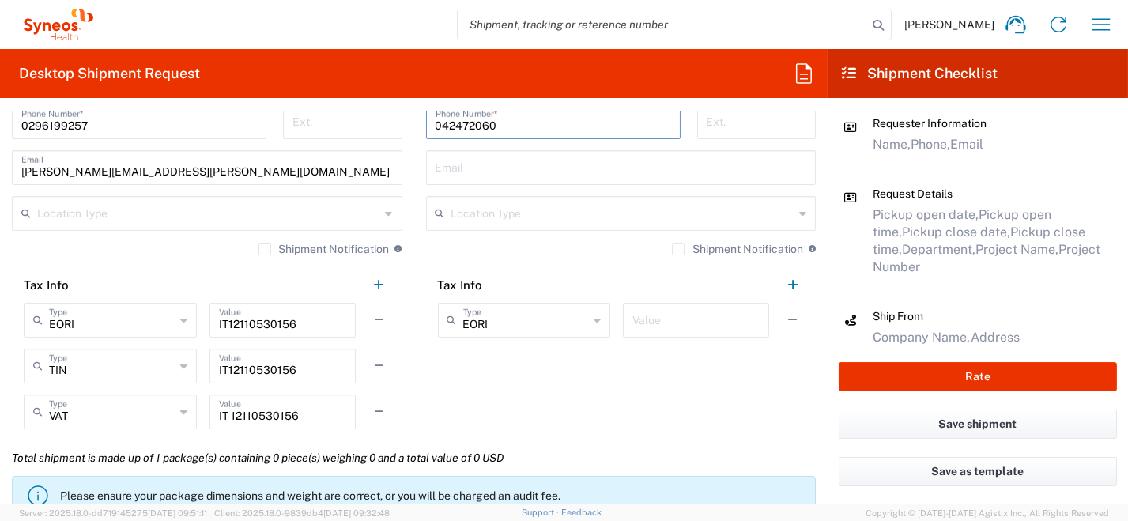
scroll to position [1264, 0]
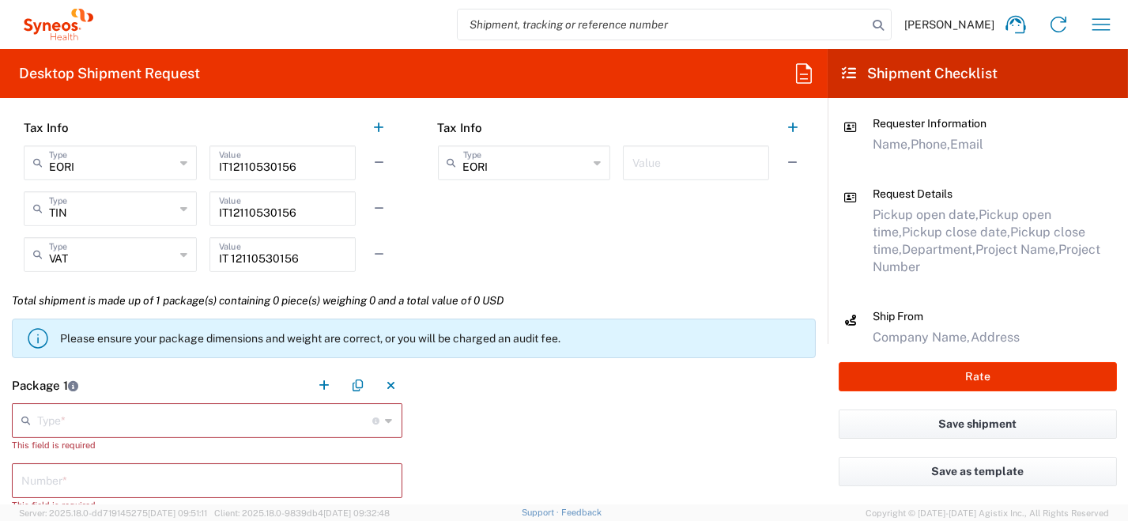
type input "042472060"
click at [386, 419] on icon at bounding box center [389, 420] width 7 height 25
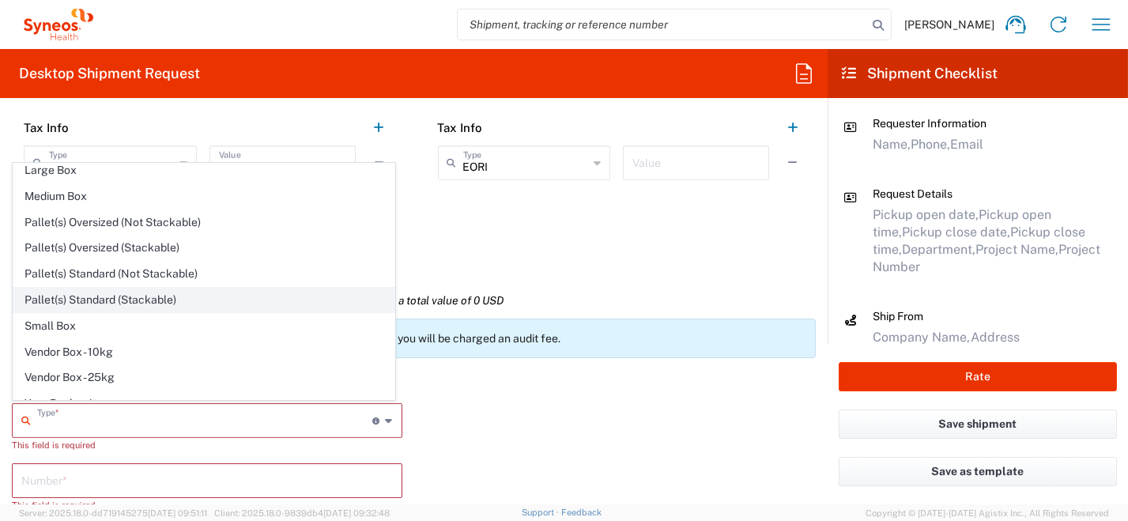
scroll to position [43, 0]
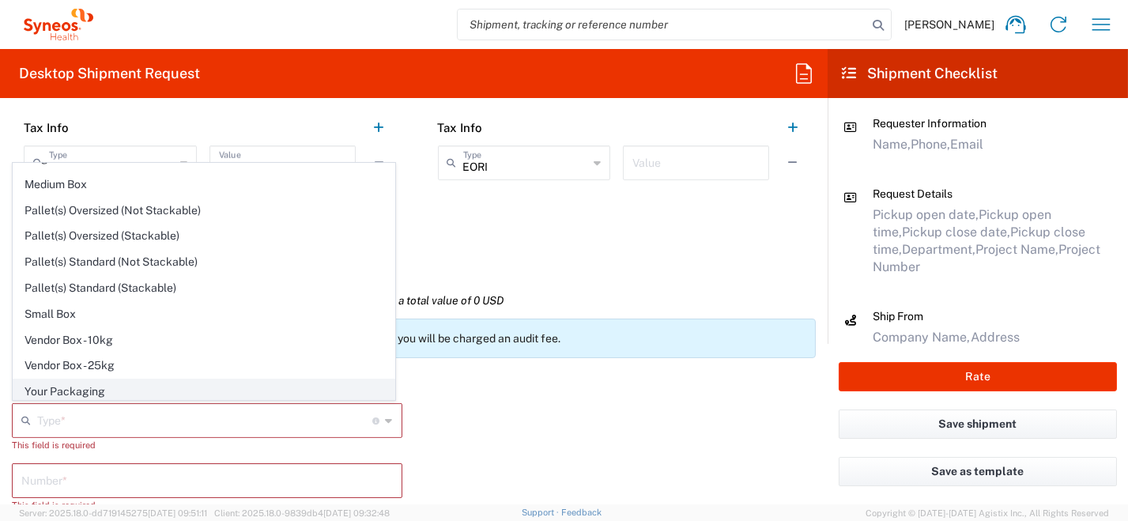
click at [204, 390] on span "Your Packaging" at bounding box center [203, 391] width 381 height 25
type input "Your Packaging"
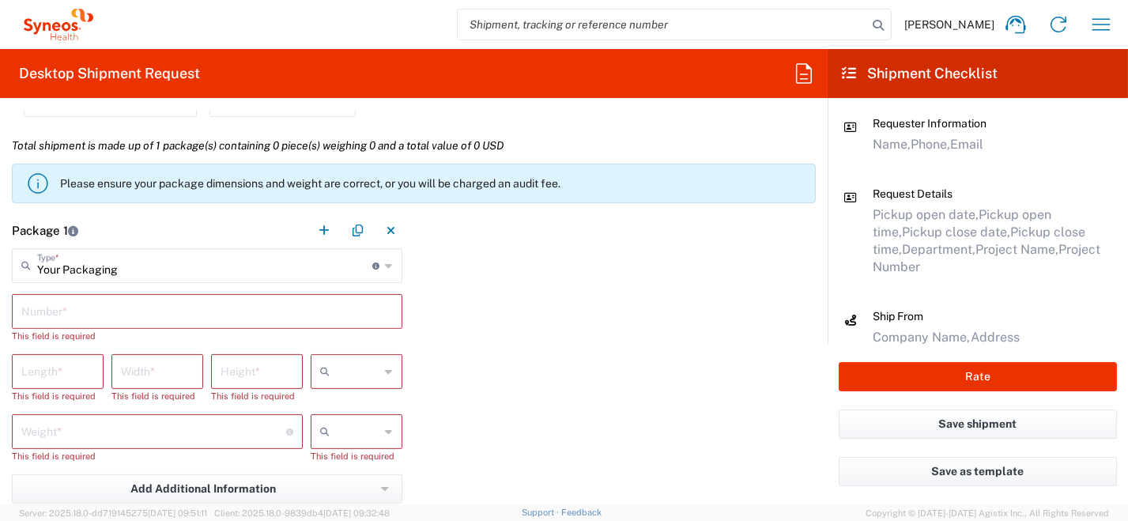
scroll to position [1423, 0]
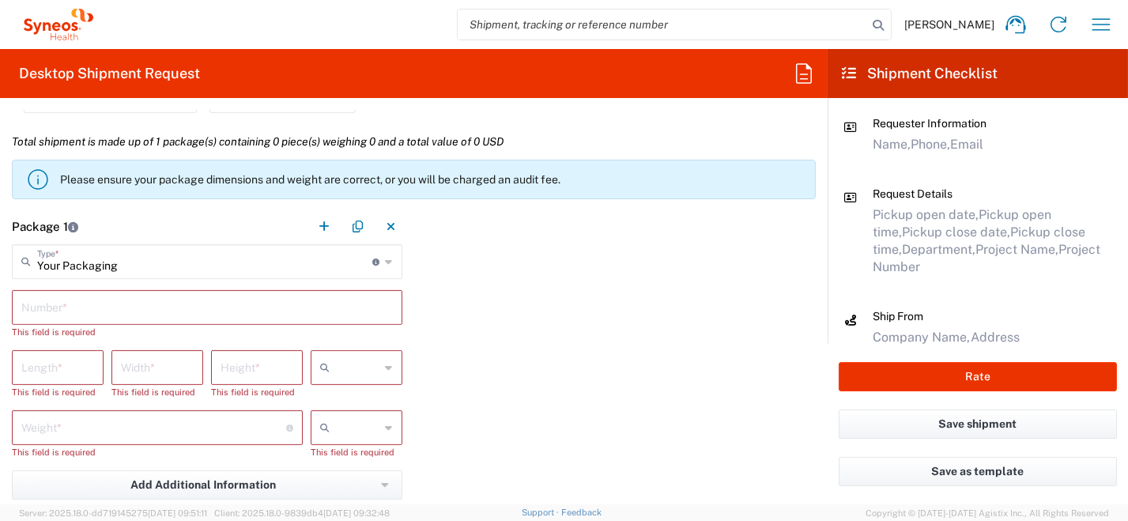
click at [217, 300] on input "text" at bounding box center [207, 306] width 372 height 28
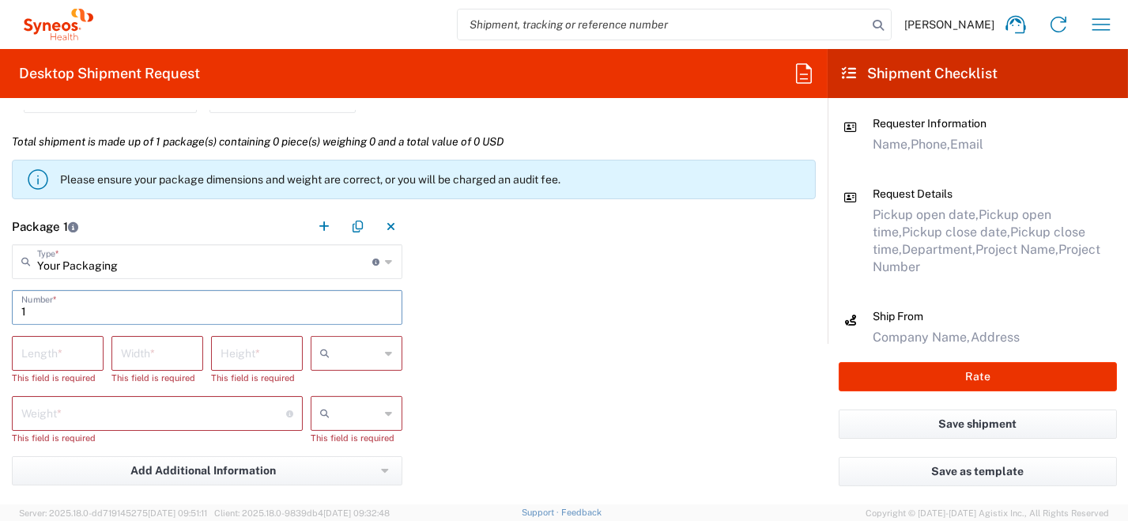
type input "1"
click at [386, 349] on icon at bounding box center [389, 353] width 7 height 25
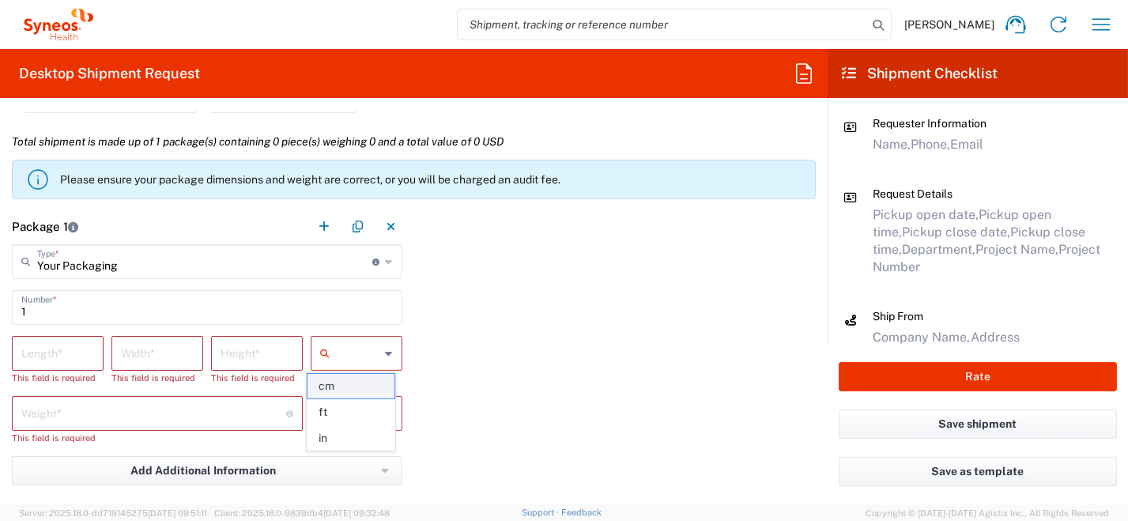
click at [364, 385] on span "cm" at bounding box center [350, 386] width 87 height 25
type input "cm"
click at [388, 420] on div at bounding box center [357, 413] width 92 height 35
click at [385, 451] on span "kgs" at bounding box center [350, 446] width 87 height 25
type input "kgs"
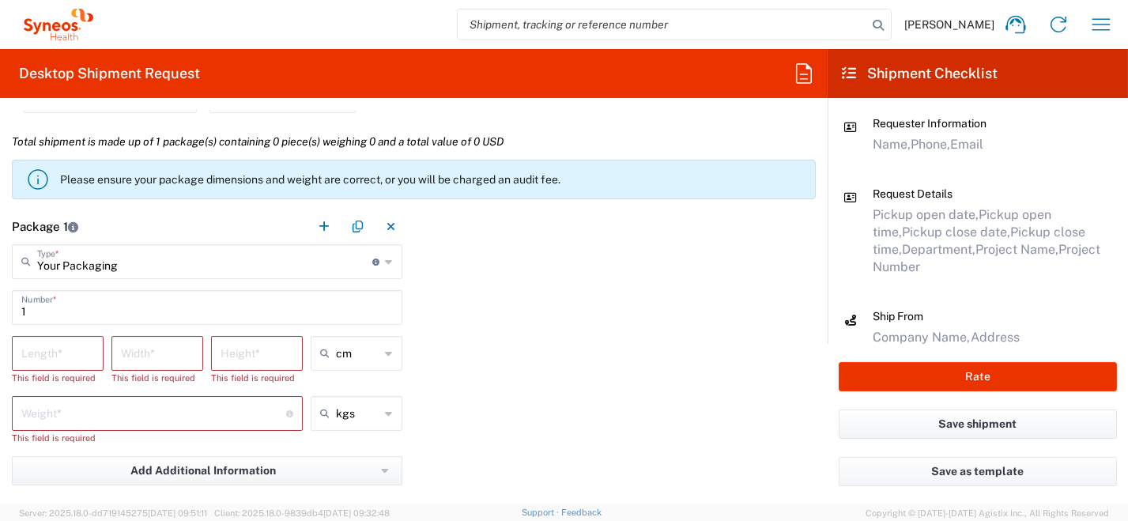
click at [71, 347] on input "number" at bounding box center [57, 352] width 73 height 28
type input "32"
click at [183, 347] on input "number" at bounding box center [157, 352] width 73 height 28
type input "23"
drag, startPoint x: 269, startPoint y: 355, endPoint x: 282, endPoint y: 341, distance: 19.0
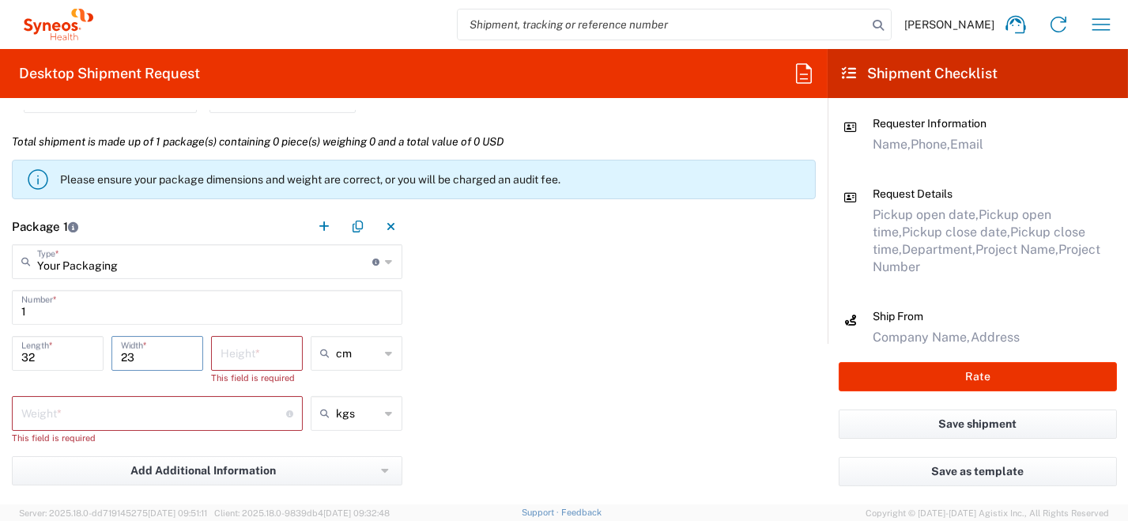
click at [270, 355] on input "number" at bounding box center [257, 352] width 73 height 28
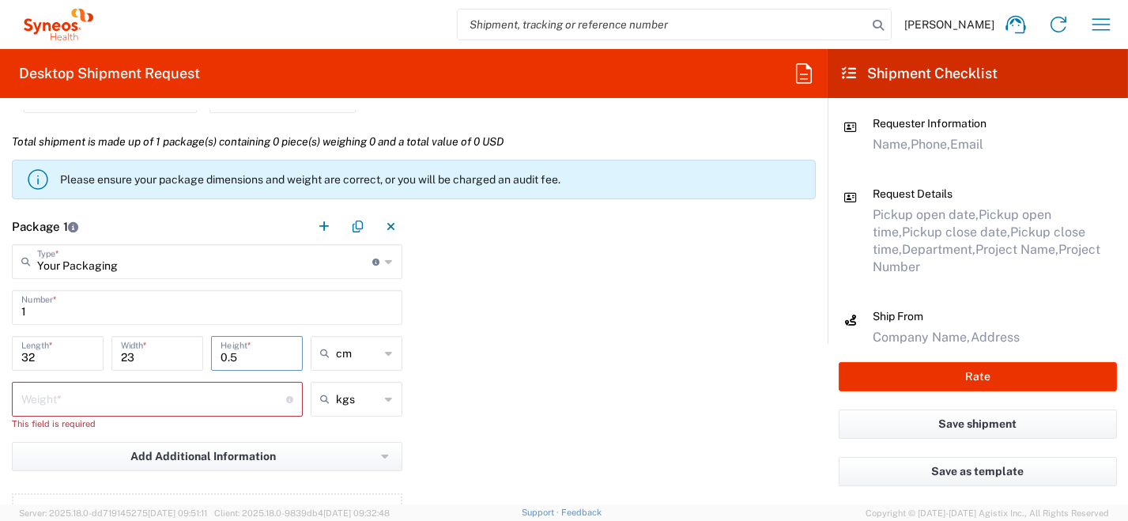
type input "0.5"
click at [125, 402] on input "number" at bounding box center [153, 398] width 265 height 28
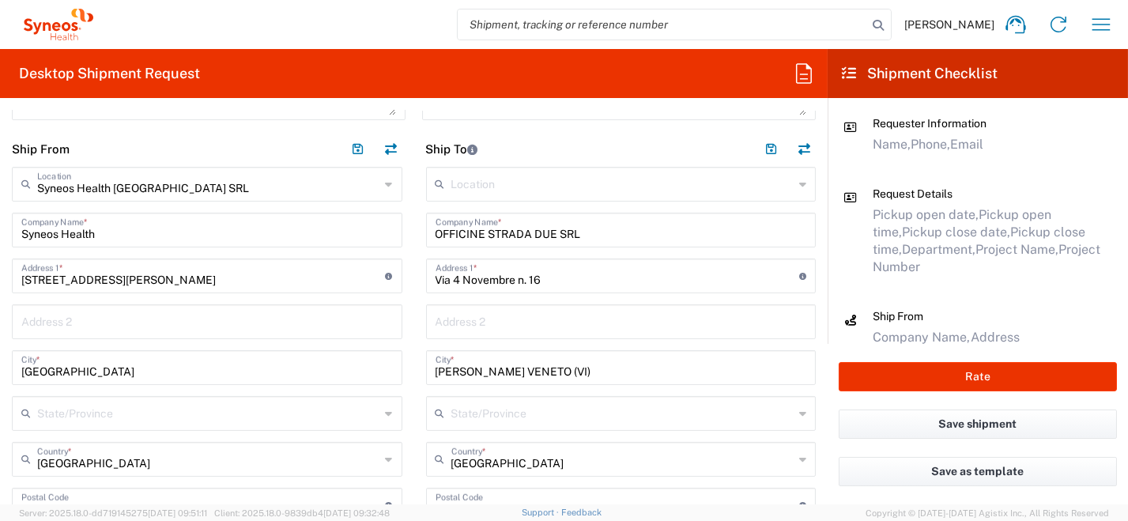
scroll to position [711, 0]
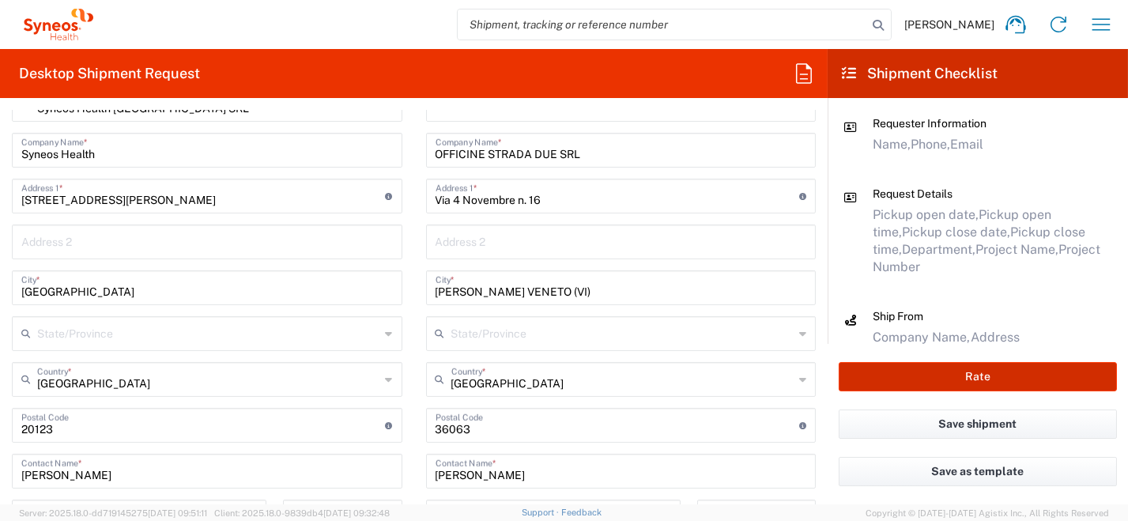
type input "0.5"
click at [930, 379] on button "Rate" at bounding box center [978, 376] width 278 height 29
type input "6455"
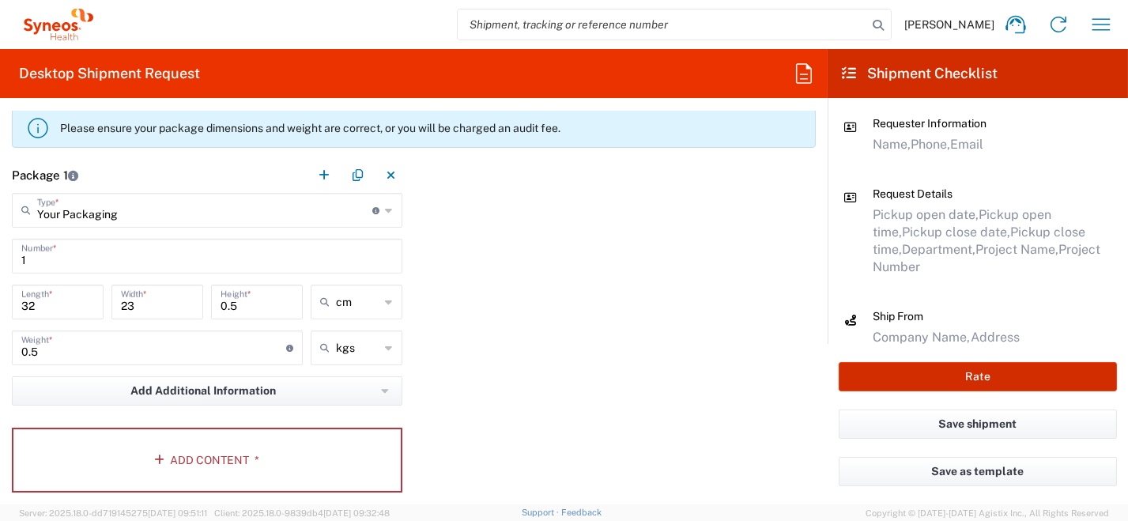
scroll to position [1501, 0]
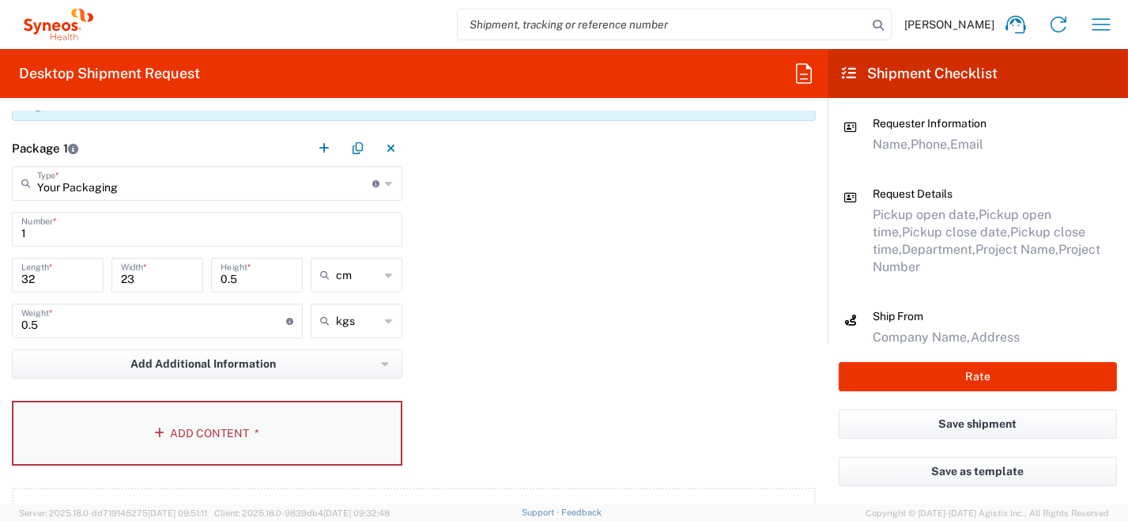
click at [265, 432] on button "Add Content *" at bounding box center [207, 433] width 390 height 65
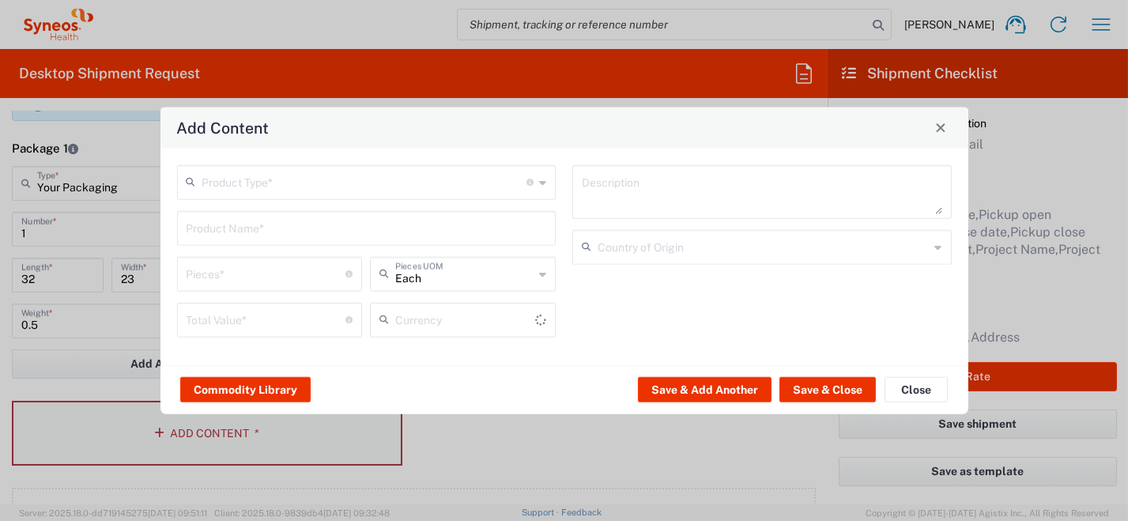
type input "US Dollar"
click at [541, 180] on icon at bounding box center [542, 181] width 7 height 25
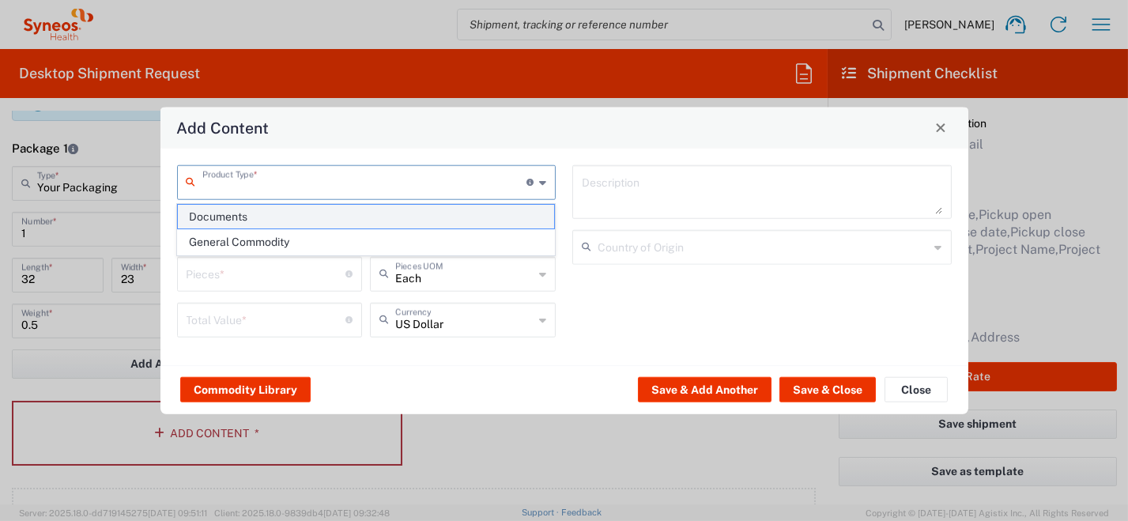
click at [475, 215] on span "Documents" at bounding box center [366, 217] width 376 height 25
type input "Documents"
type input "1"
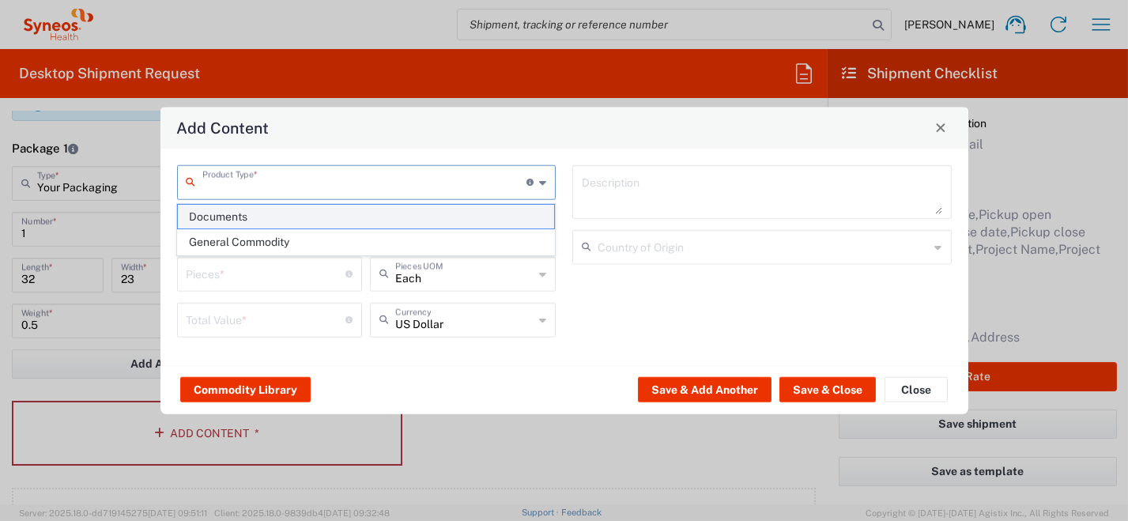
type textarea "Documents"
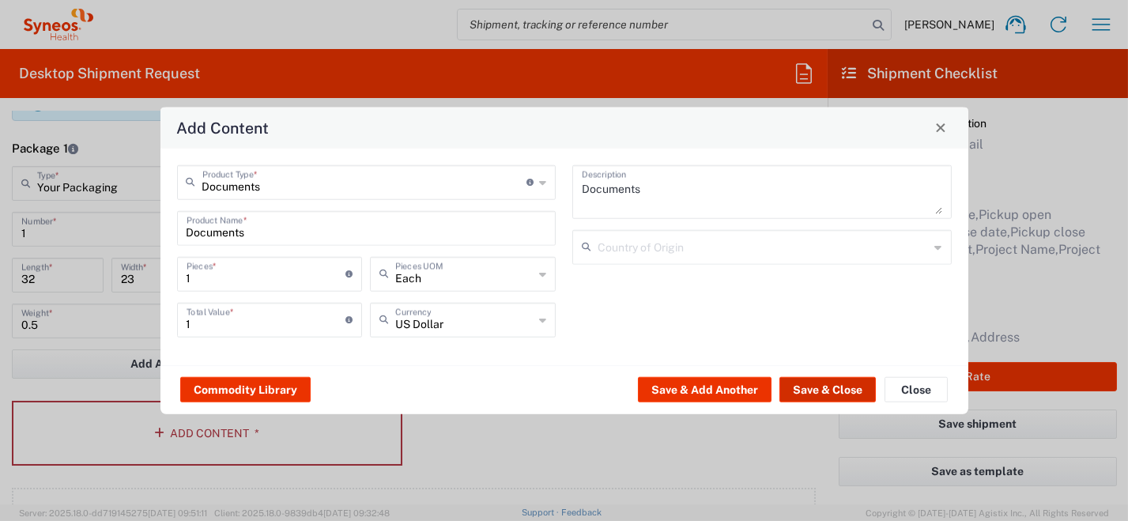
click at [828, 397] on button "Save & Close" at bounding box center [827, 389] width 96 height 25
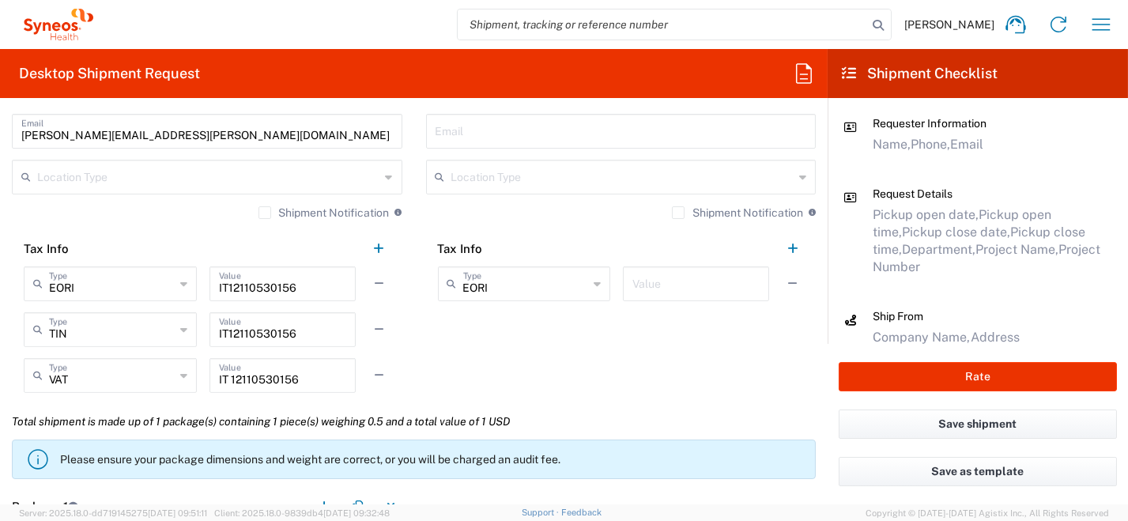
scroll to position [1185, 0]
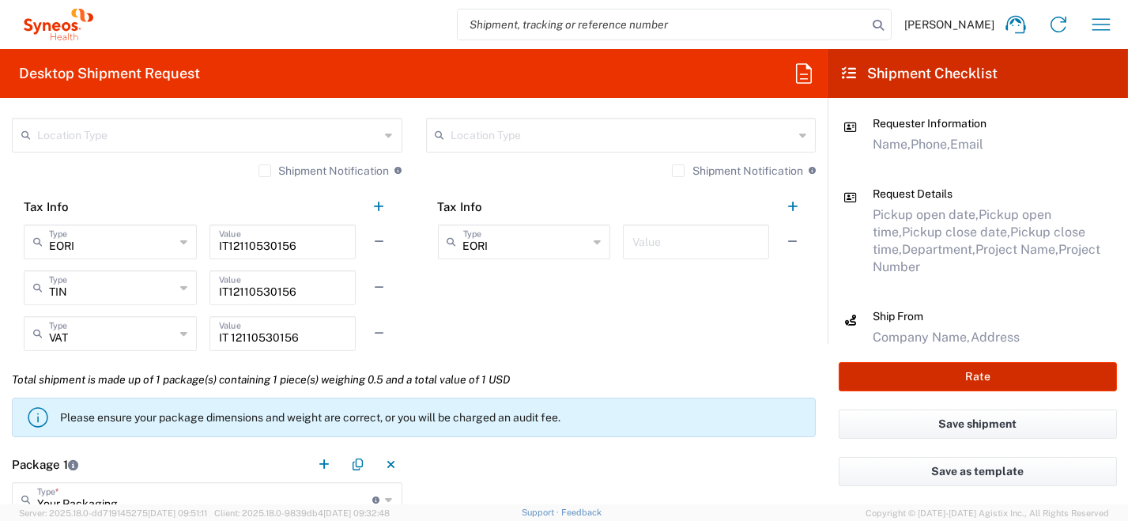
click at [922, 377] on button "Rate" at bounding box center [978, 376] width 278 height 29
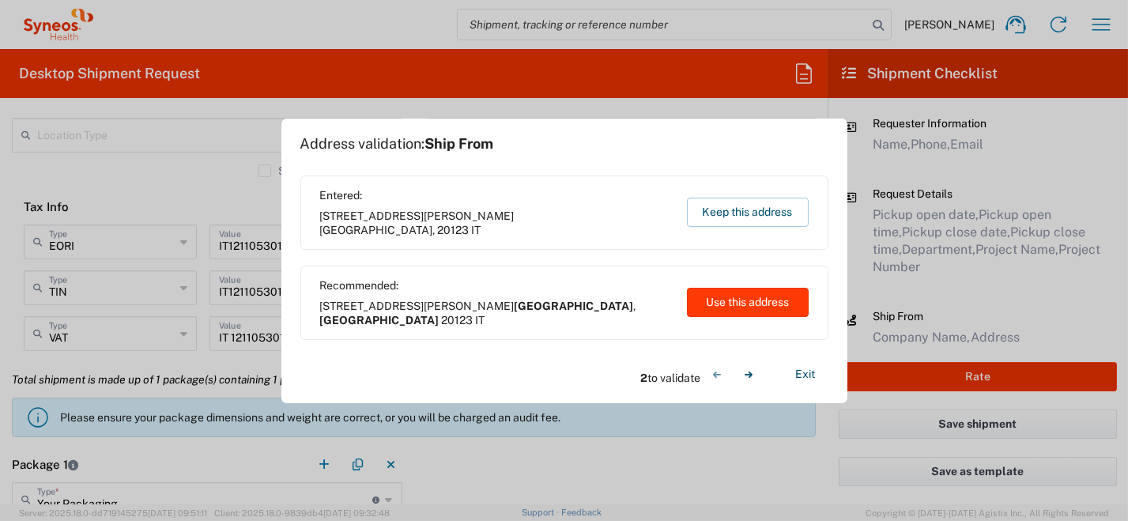
click at [730, 307] on button "Use this address" at bounding box center [748, 302] width 122 height 29
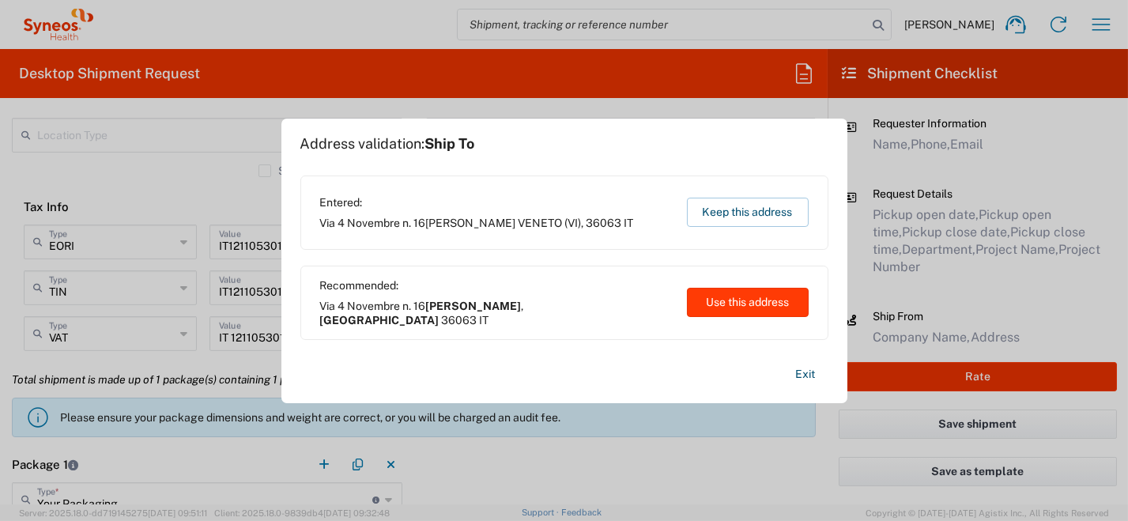
click at [742, 304] on button "Use this address" at bounding box center [748, 302] width 122 height 29
type input "[GEOGRAPHIC_DATA]"
type input "[PERSON_NAME]"
type input "[GEOGRAPHIC_DATA]"
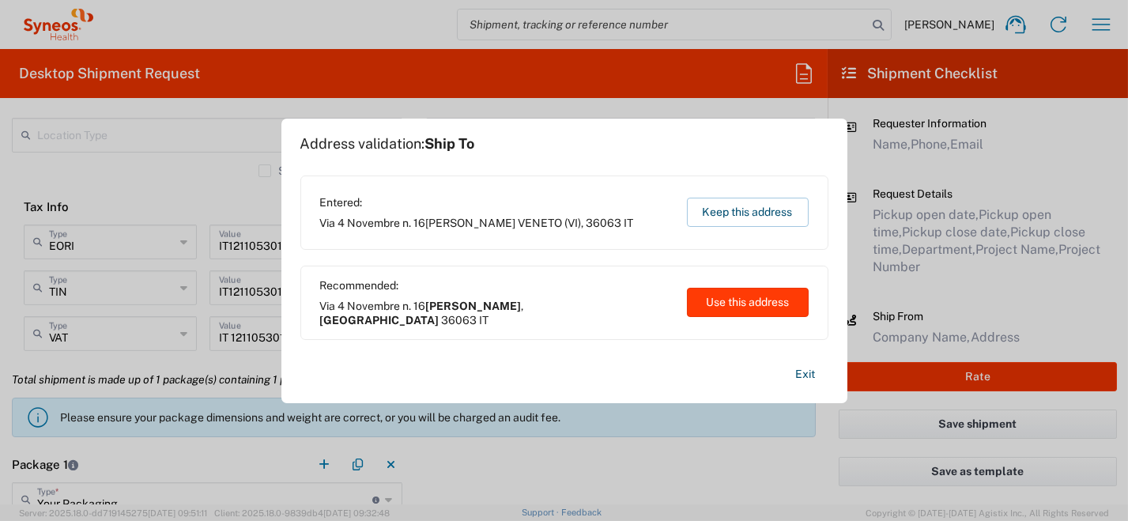
type input "[GEOGRAPHIC_DATA]"
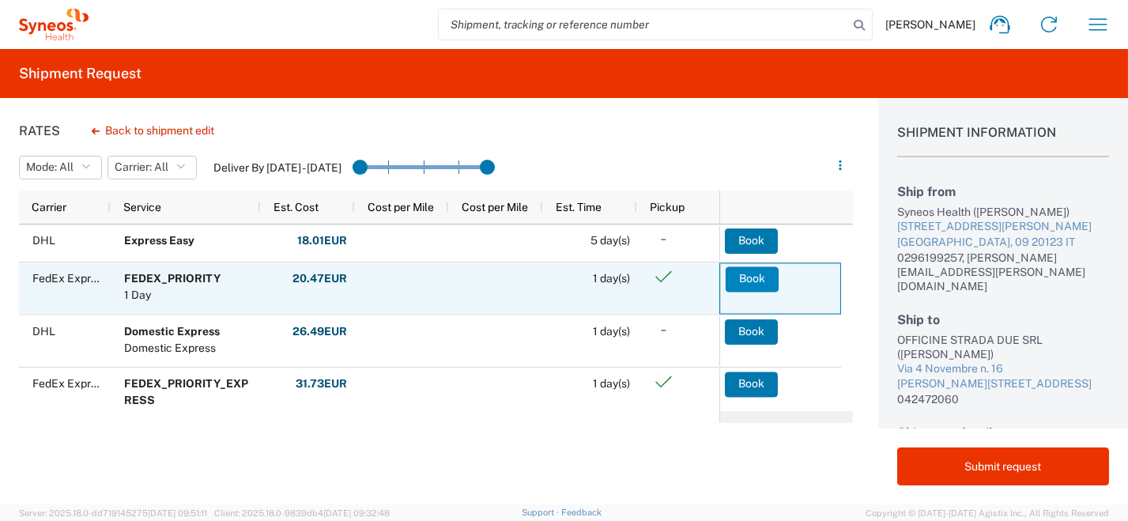
click at [755, 276] on button "Book" at bounding box center [752, 278] width 53 height 25
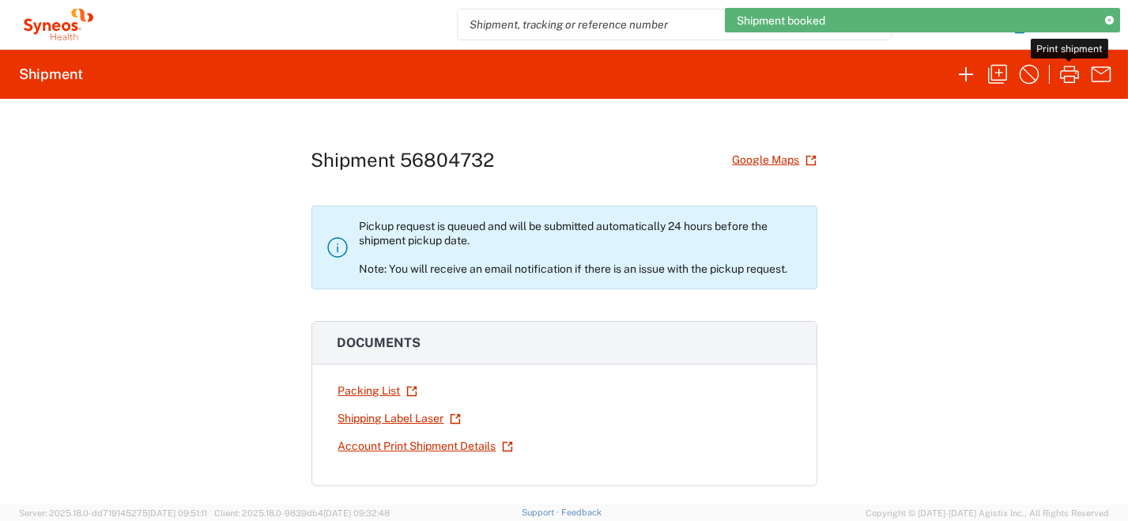
click at [1073, 76] on icon "button" at bounding box center [1069, 74] width 19 height 17
